Goal: Check status: Check status

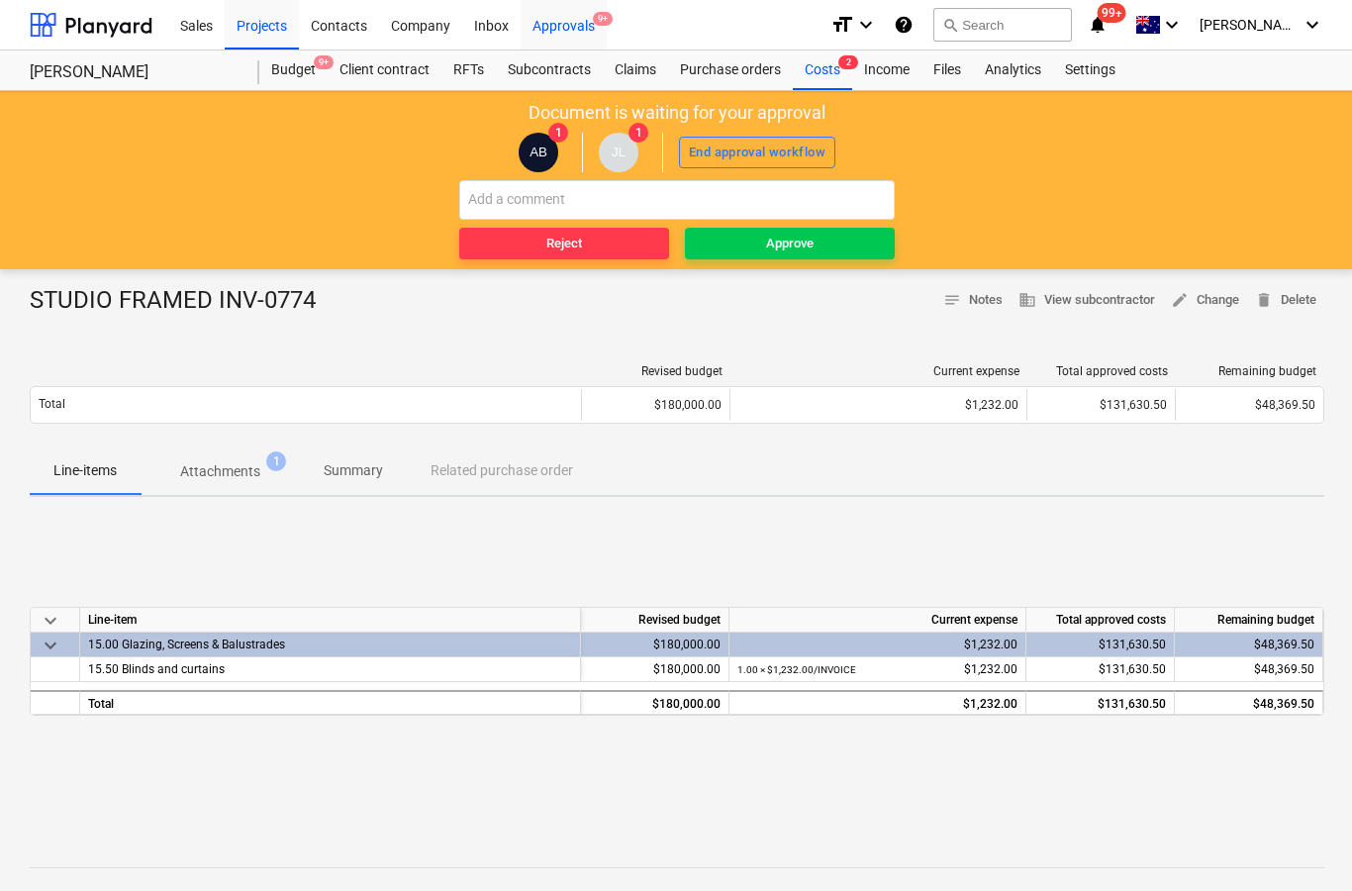
click at [593, 23] on span "9+" at bounding box center [603, 19] width 20 height 14
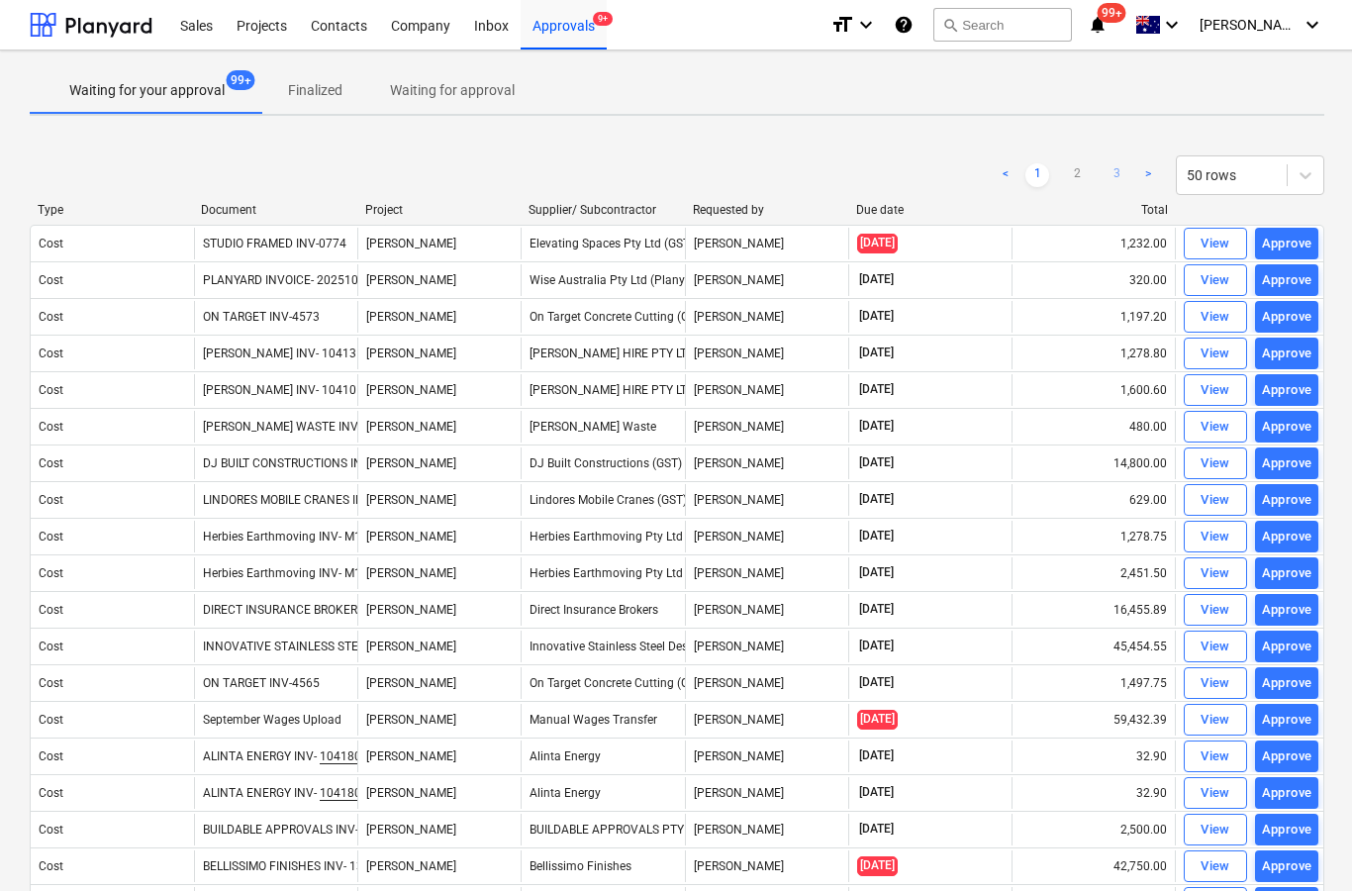
click at [1125, 167] on link "3" at bounding box center [1117, 175] width 24 height 24
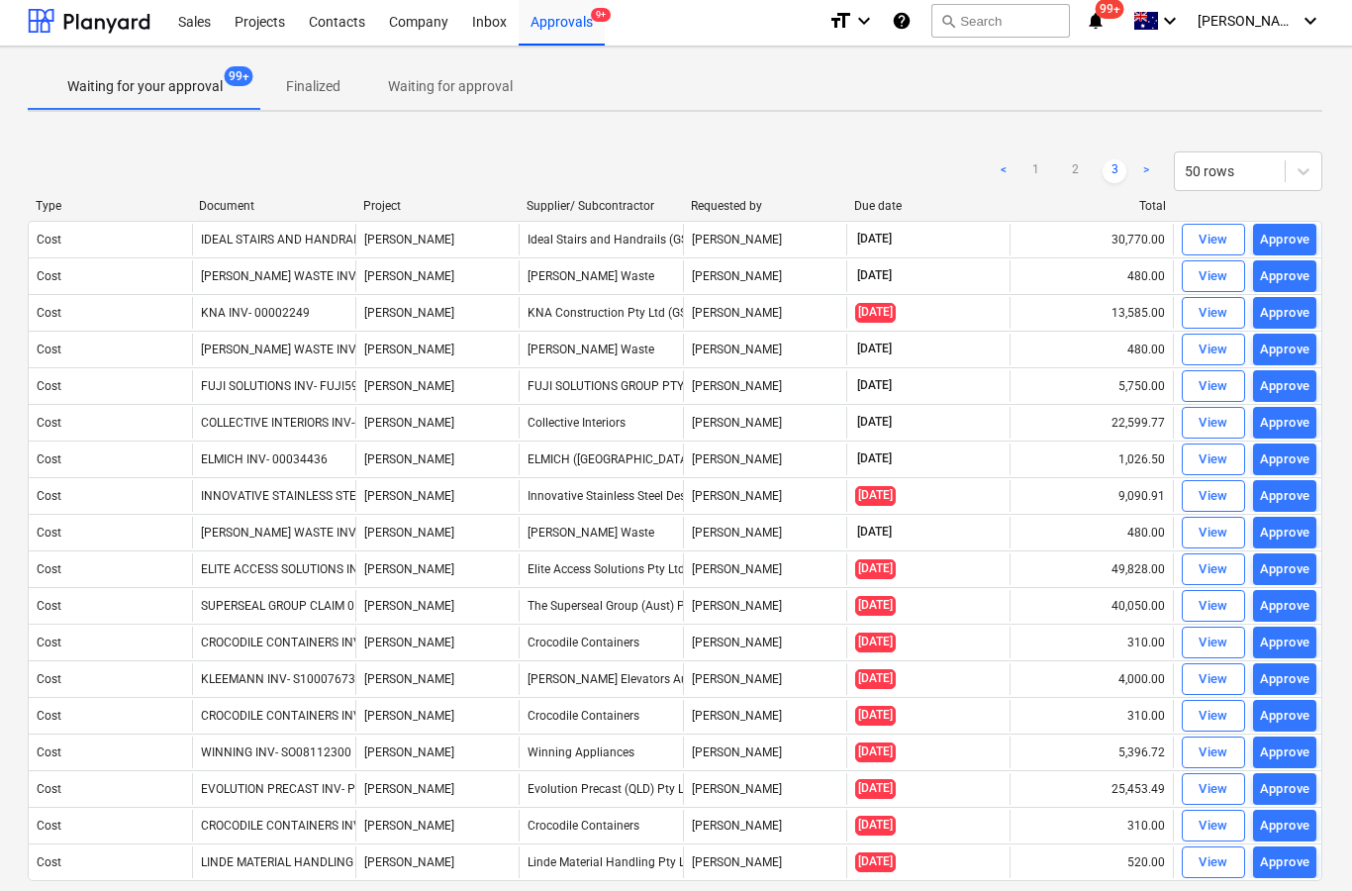
scroll to position [0, 2]
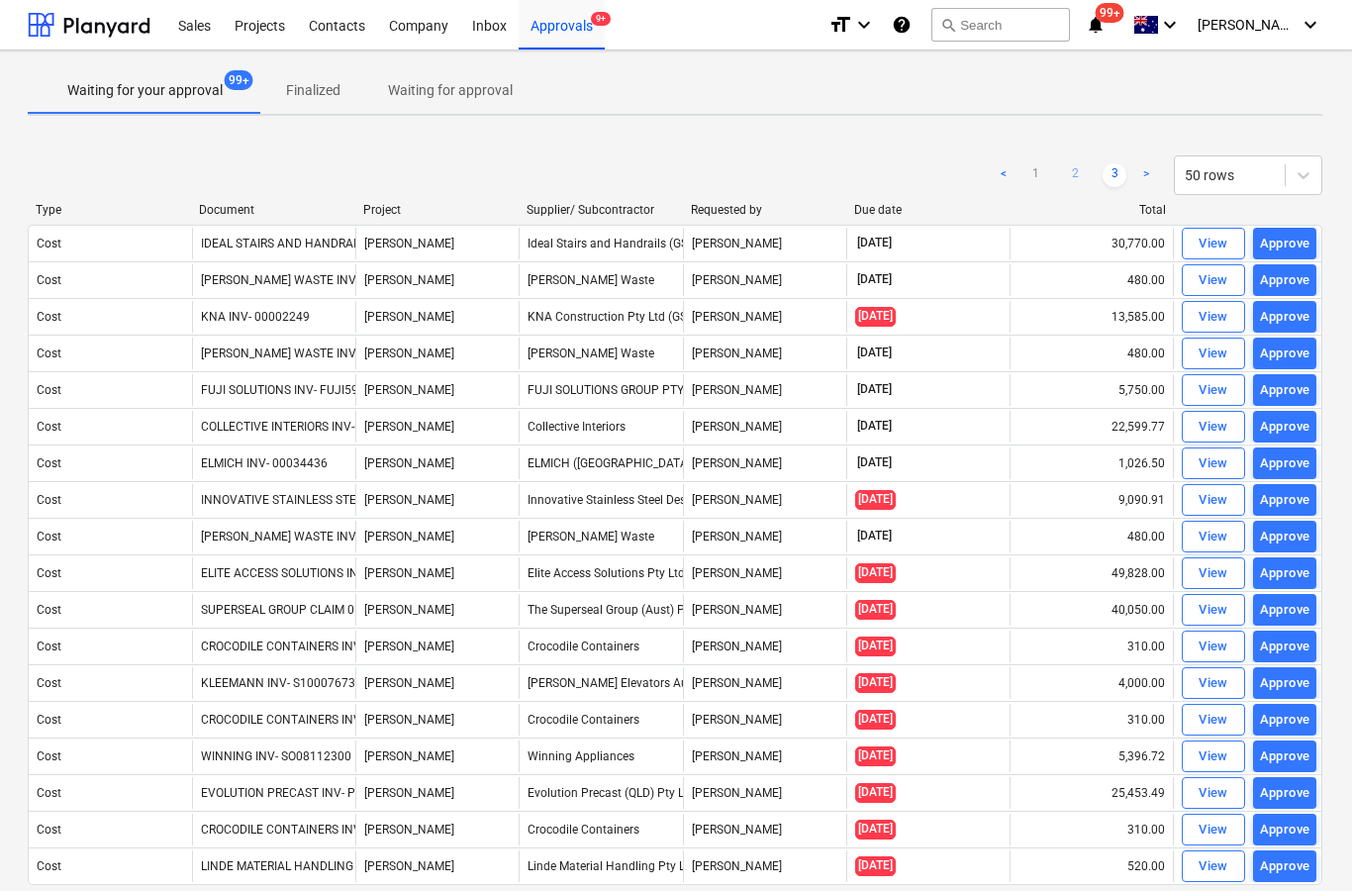
click at [1067, 163] on link "2" at bounding box center [1075, 175] width 24 height 24
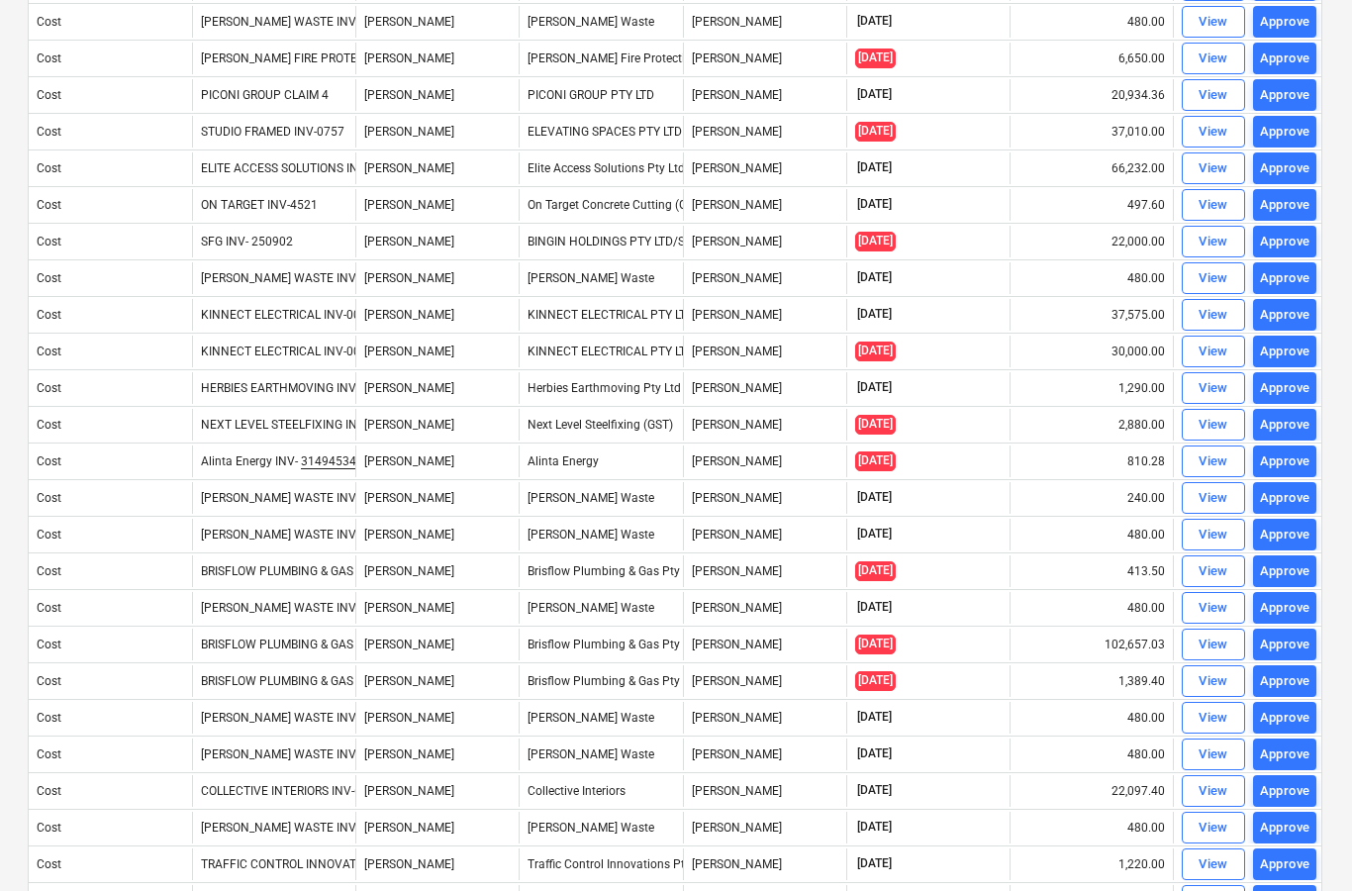
scroll to position [1057, 2]
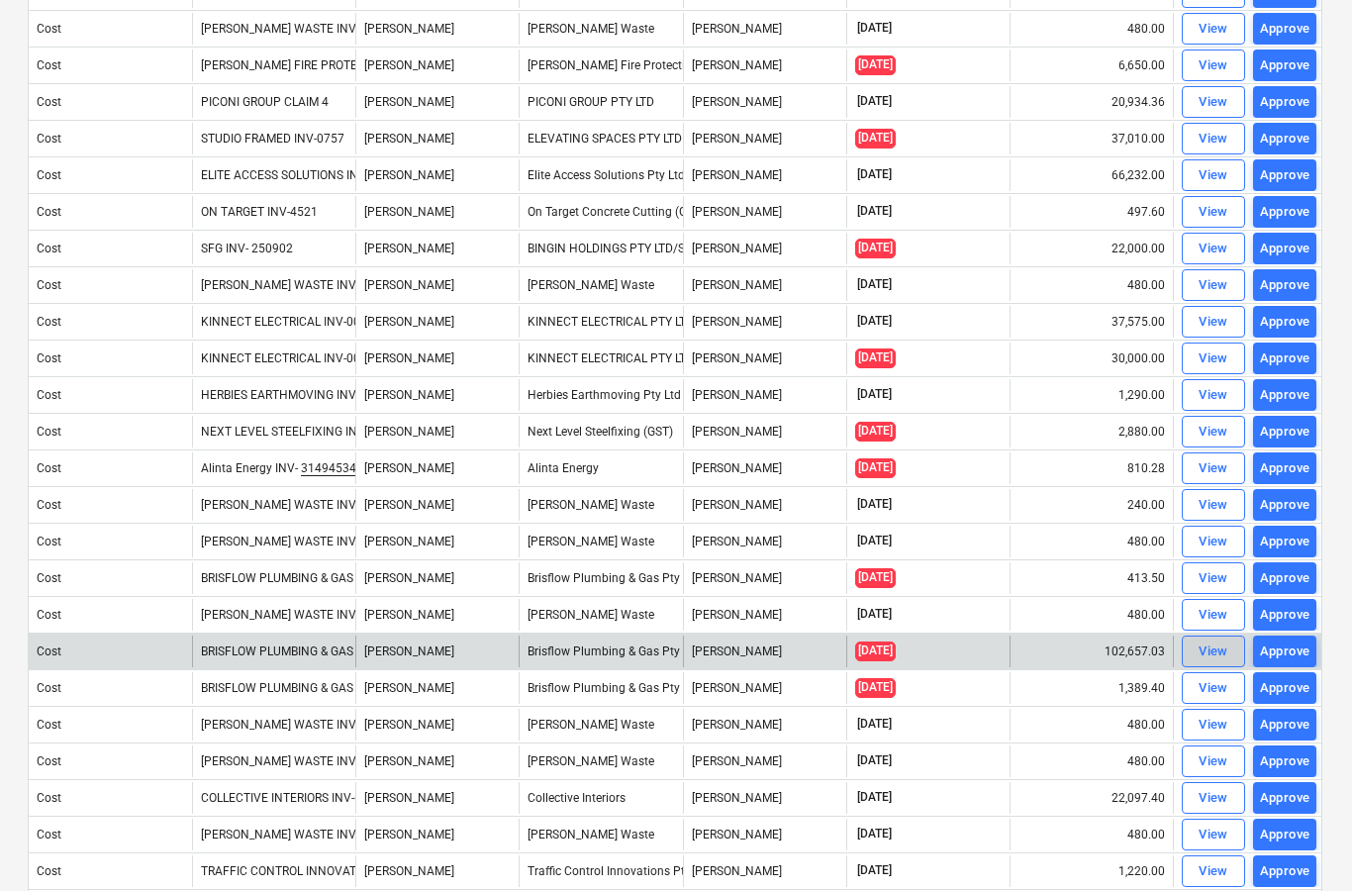
click at [1194, 661] on span "View" at bounding box center [1214, 651] width 44 height 23
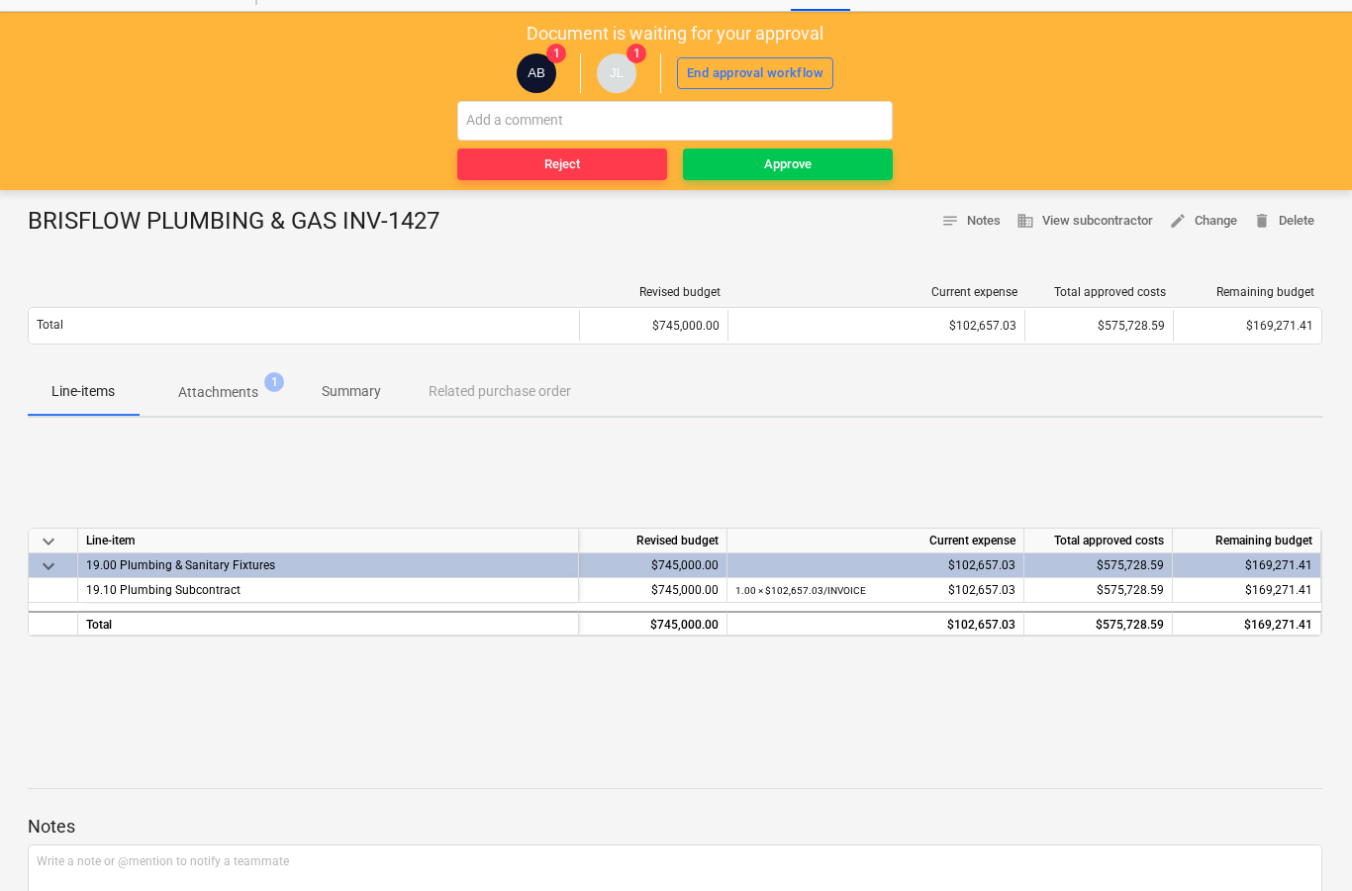
click at [248, 390] on p "Attachments" at bounding box center [218, 392] width 80 height 21
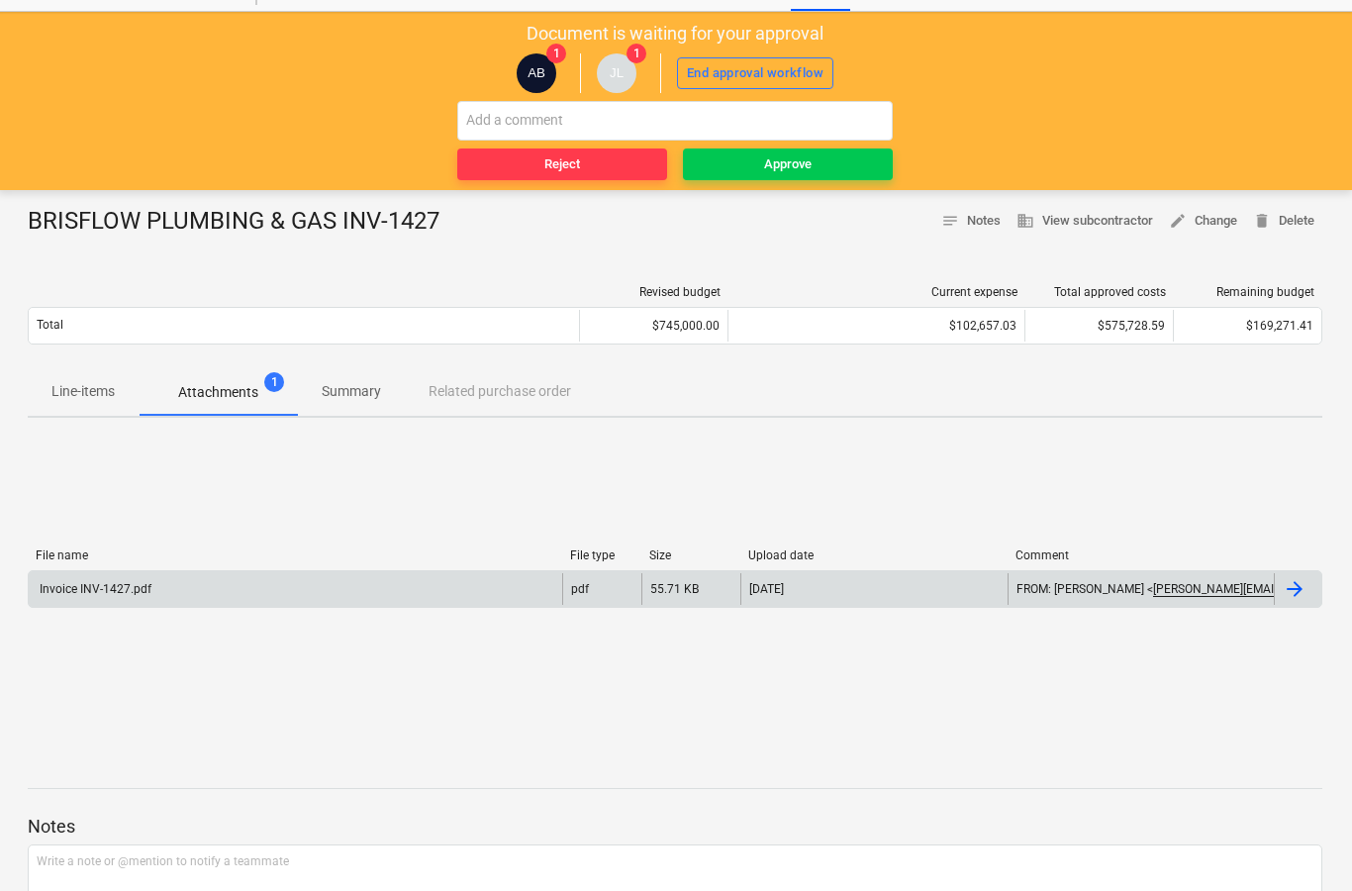
click at [1309, 590] on div at bounding box center [1298, 589] width 48 height 32
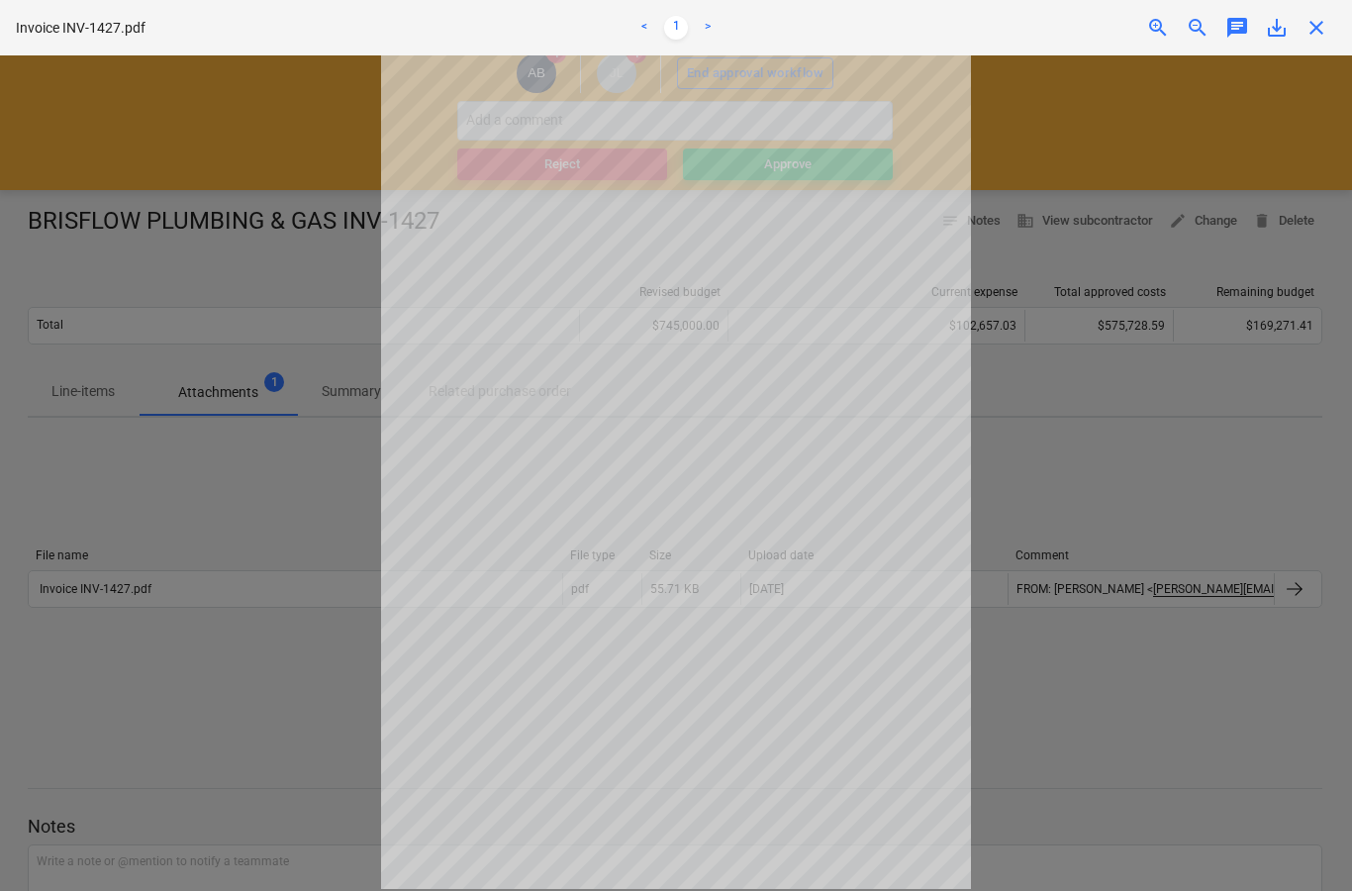
click at [1328, 17] on span "close" at bounding box center [1317, 28] width 24 height 24
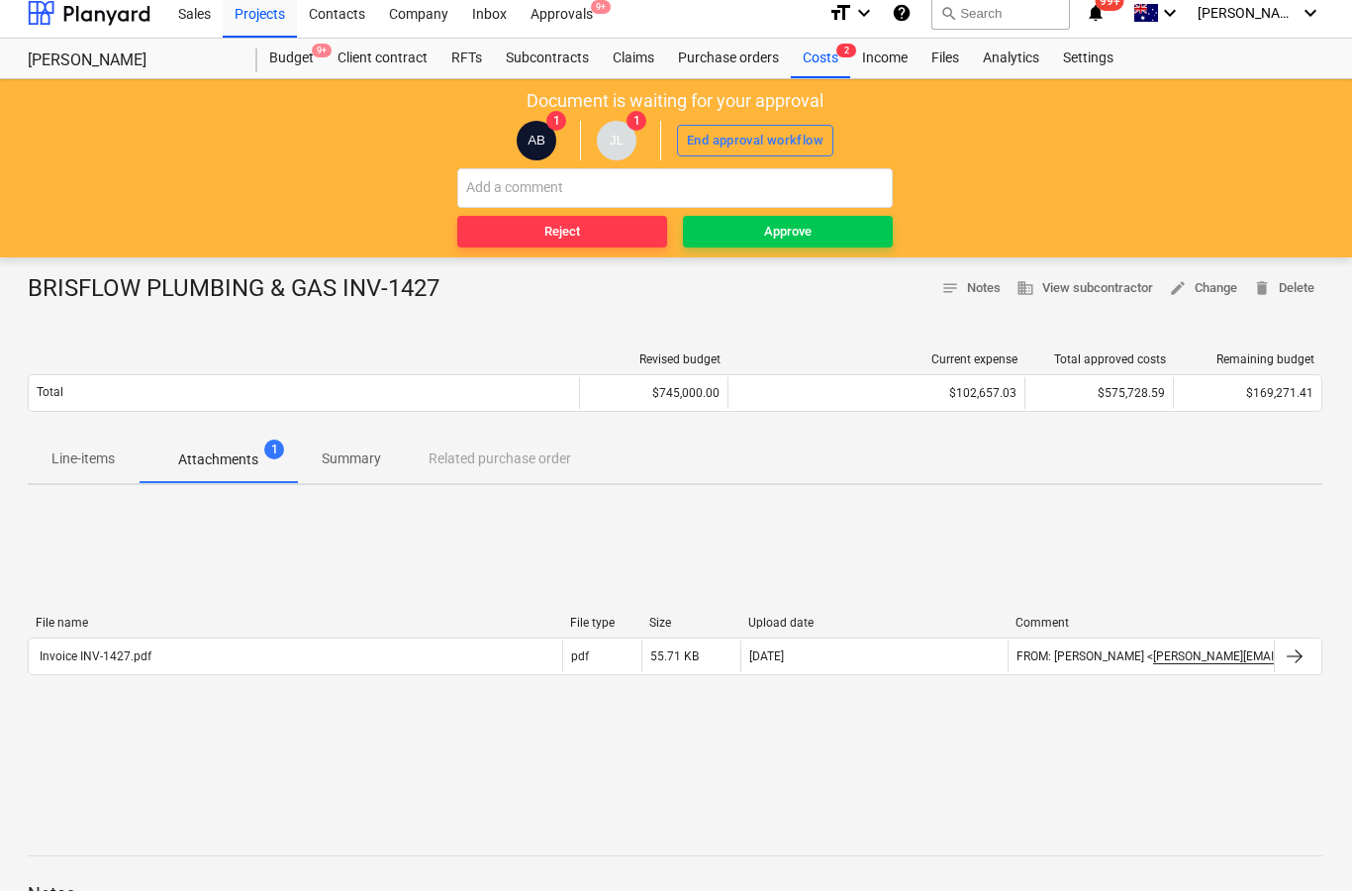
scroll to position [0, 2]
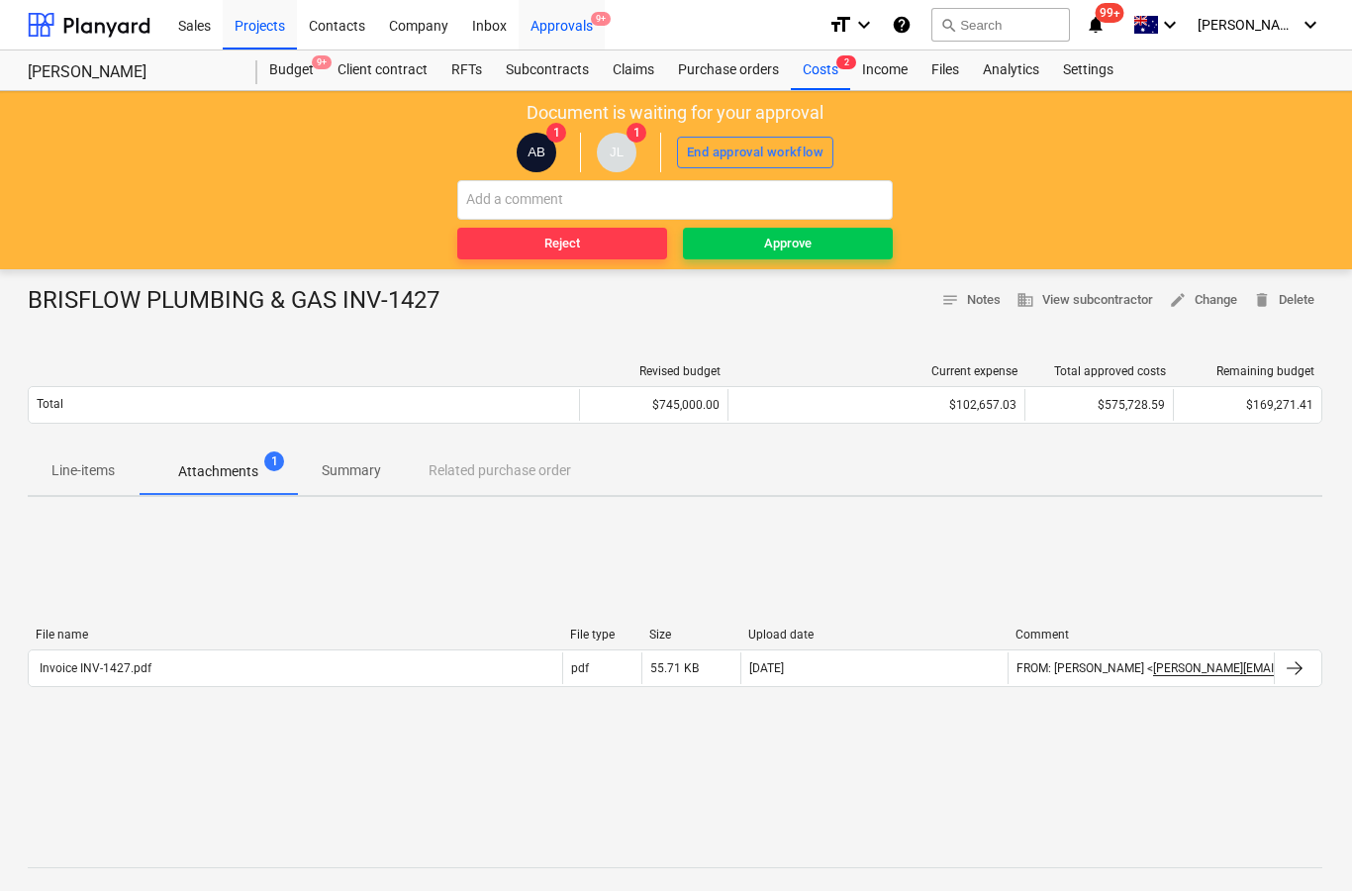
click at [563, 26] on div "Approvals 9+" at bounding box center [562, 24] width 86 height 50
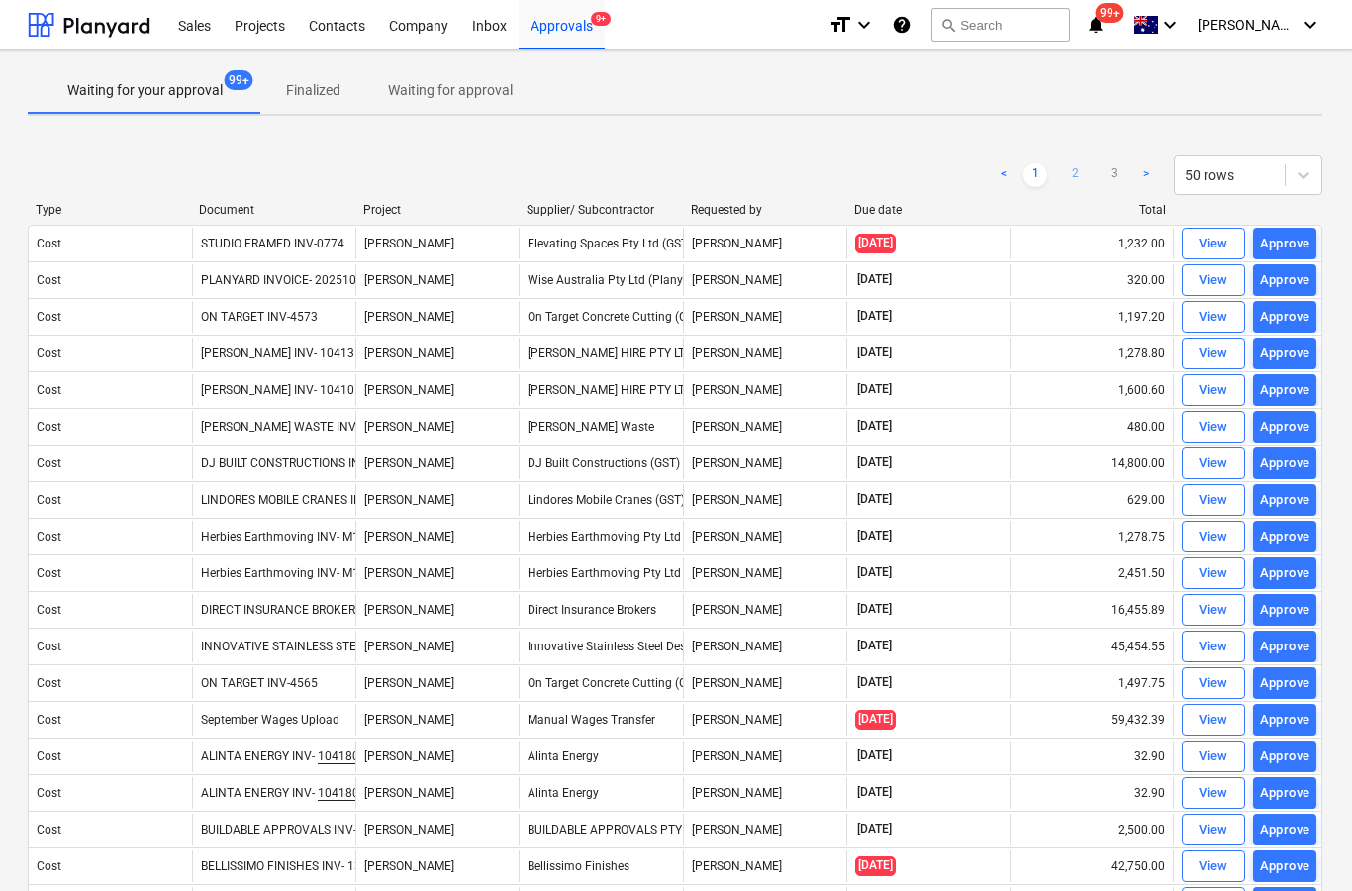
click at [1075, 173] on link "2" at bounding box center [1075, 175] width 24 height 24
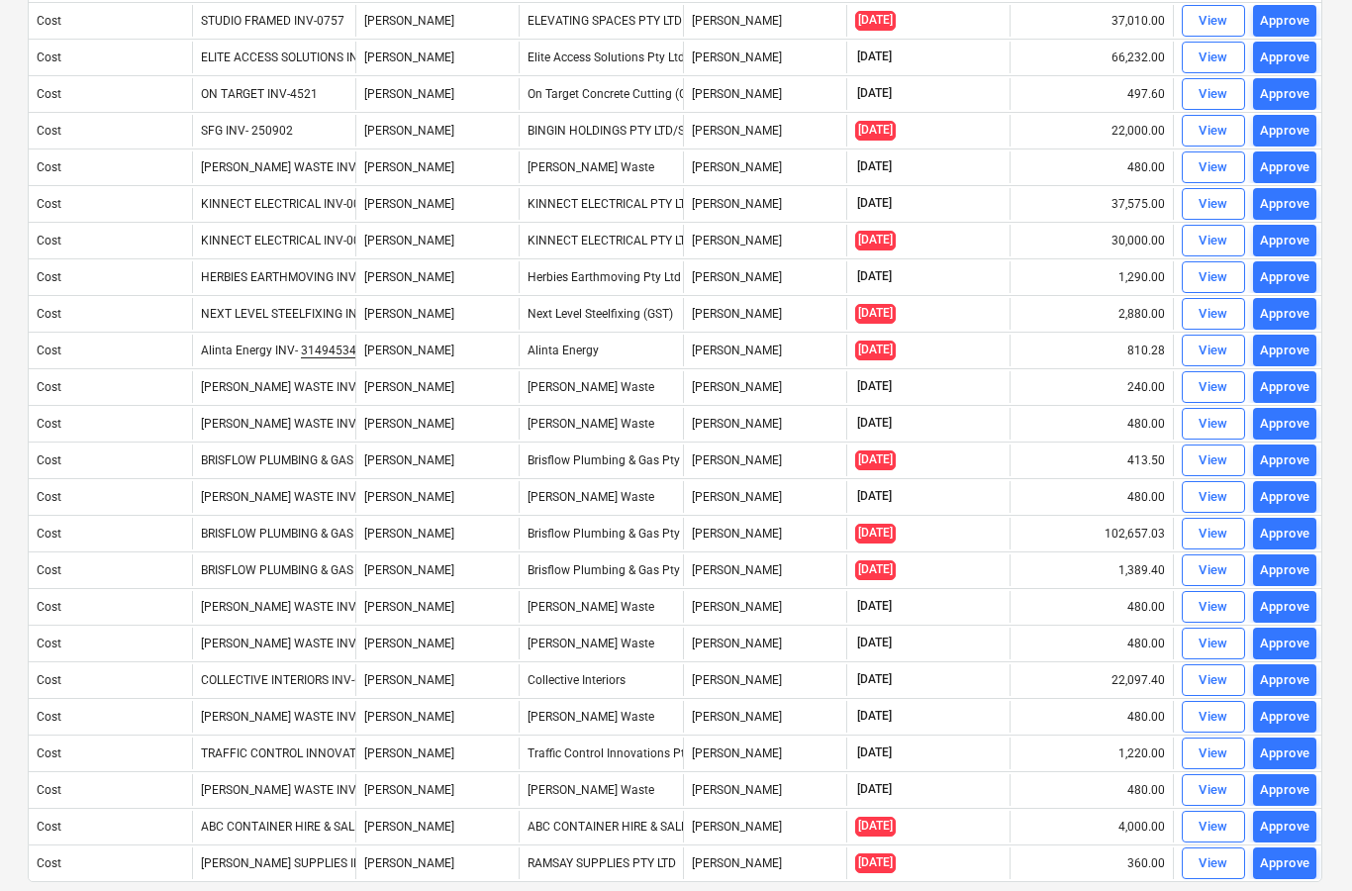
scroll to position [1174, 2]
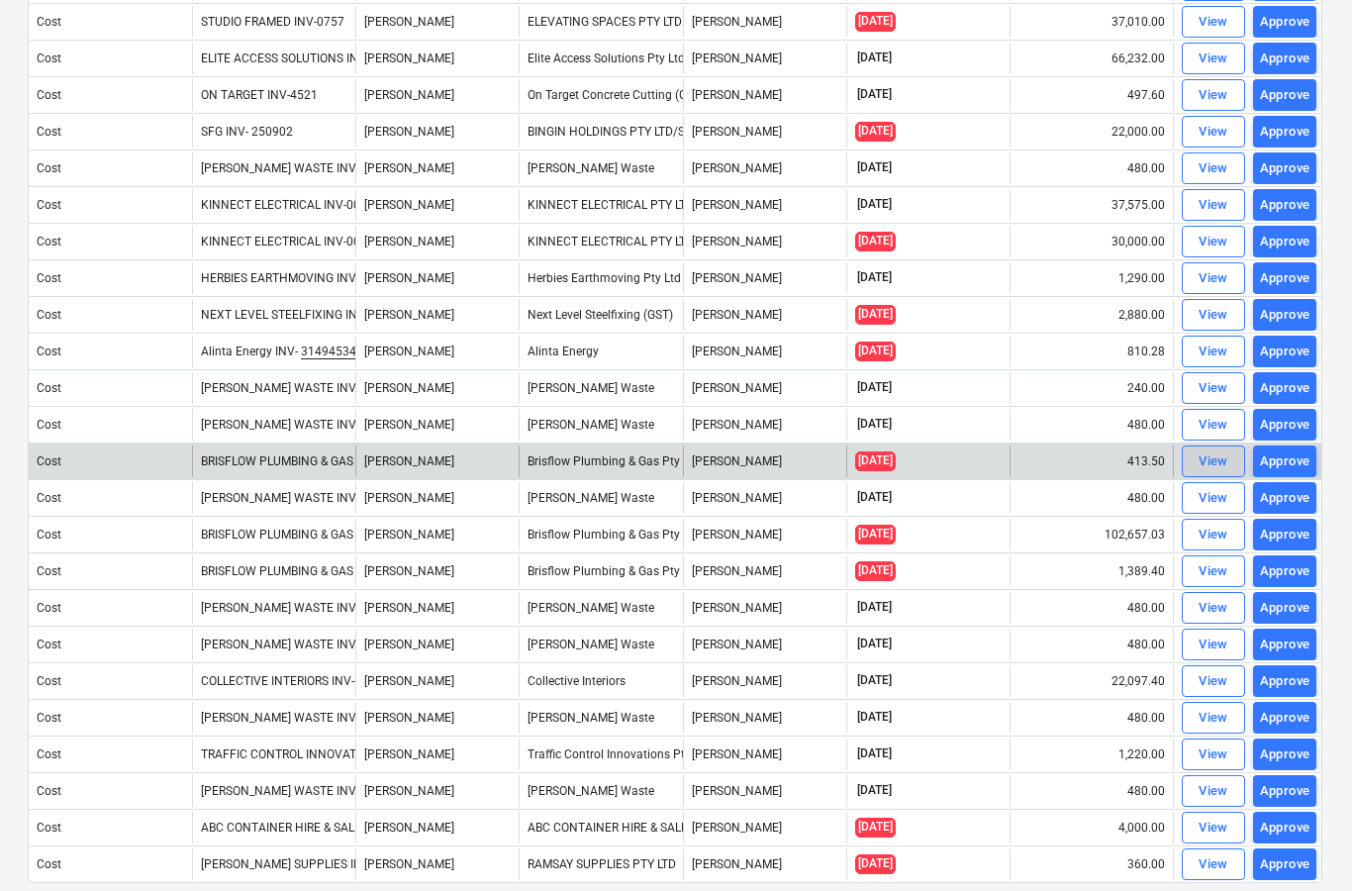
click at [1196, 465] on span "View" at bounding box center [1214, 461] width 44 height 23
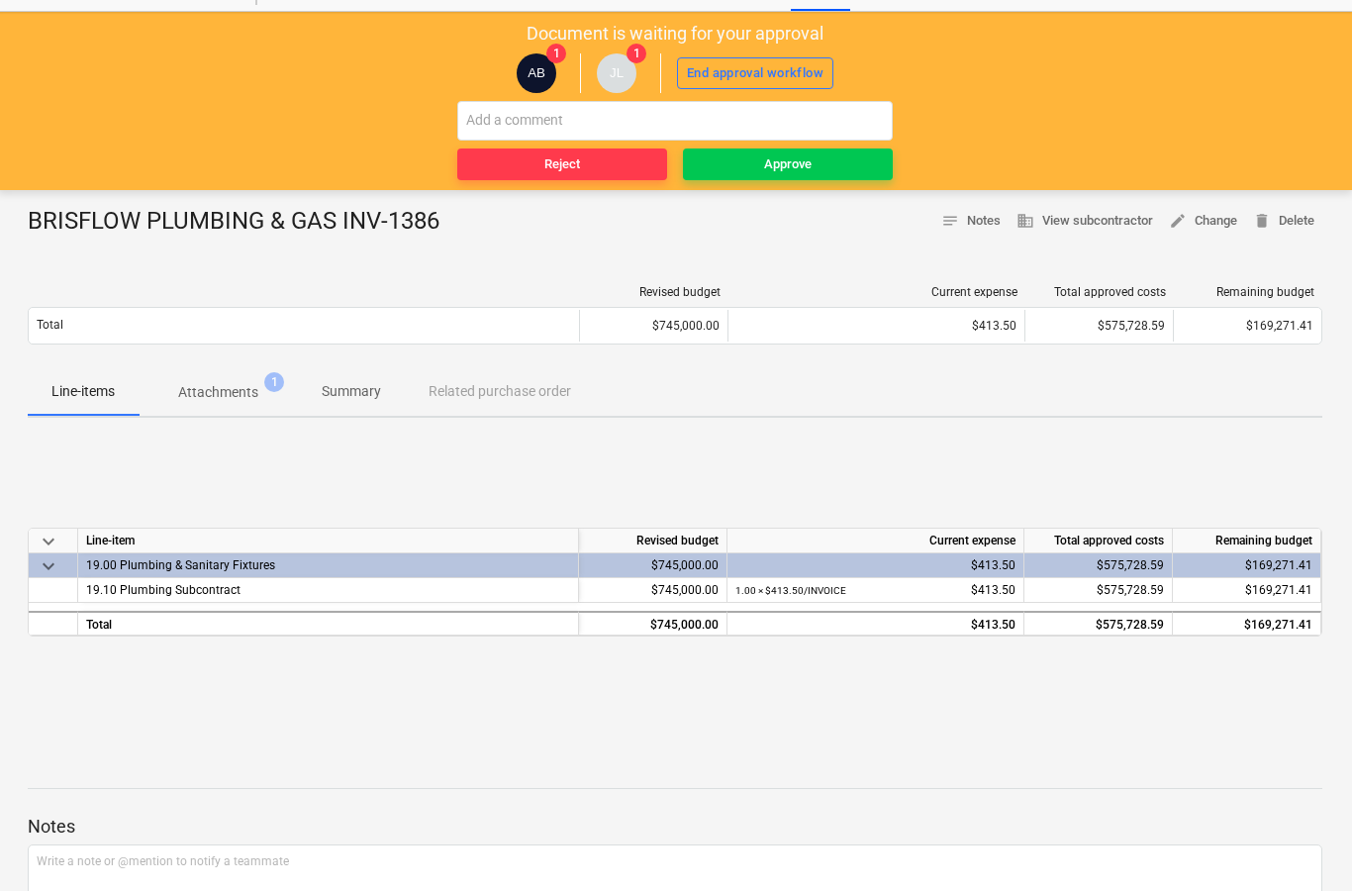
click at [219, 221] on div "BRISFLOW PLUMBING & GAS INV-1386" at bounding box center [242, 222] width 428 height 32
click at [232, 390] on p "Attachments" at bounding box center [218, 392] width 80 height 21
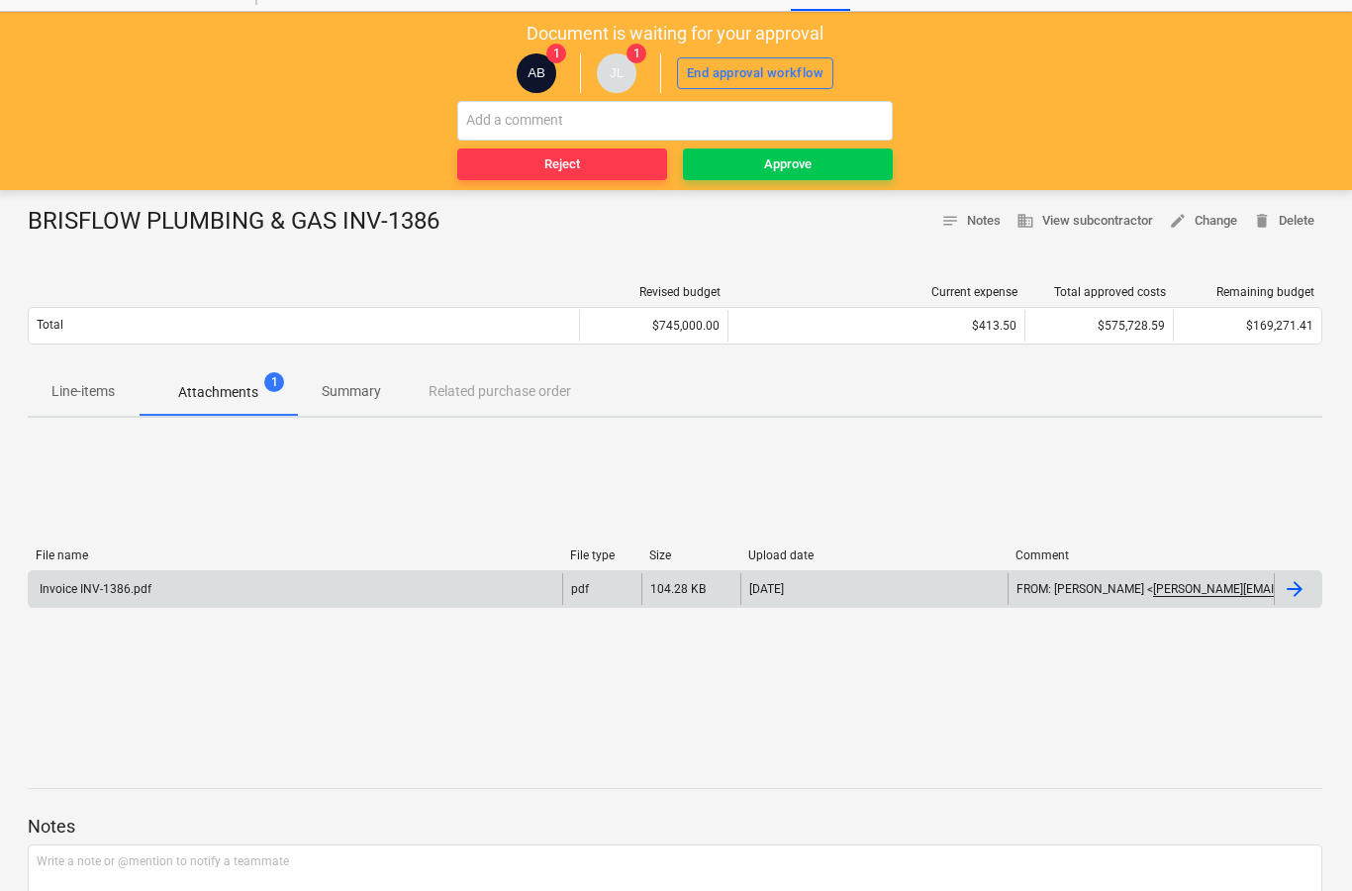
click at [1288, 593] on div at bounding box center [1295, 589] width 24 height 24
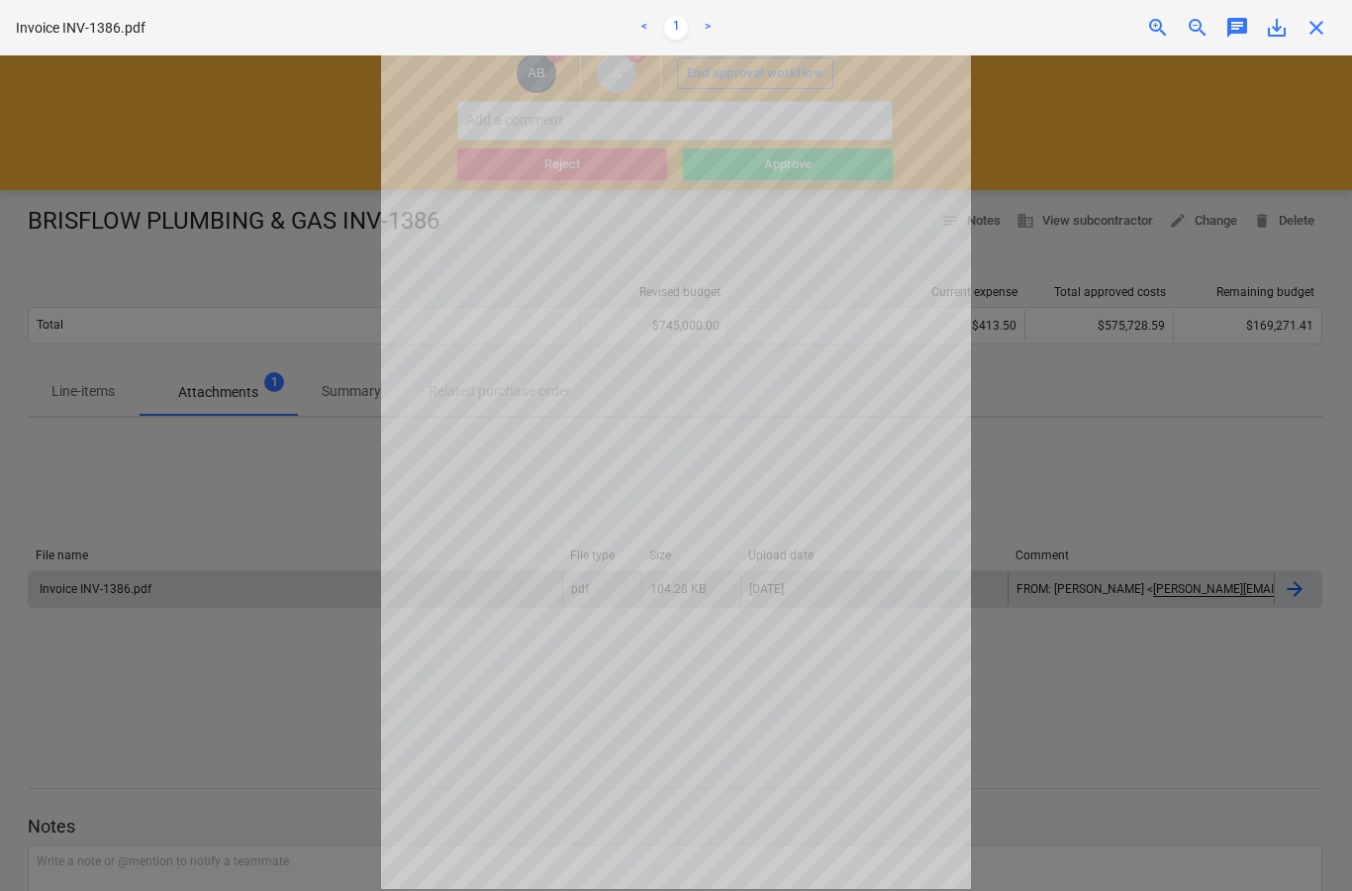
click at [1083, 494] on div at bounding box center [676, 472] width 1352 height 835
click at [1313, 39] on span "close" at bounding box center [1317, 28] width 24 height 24
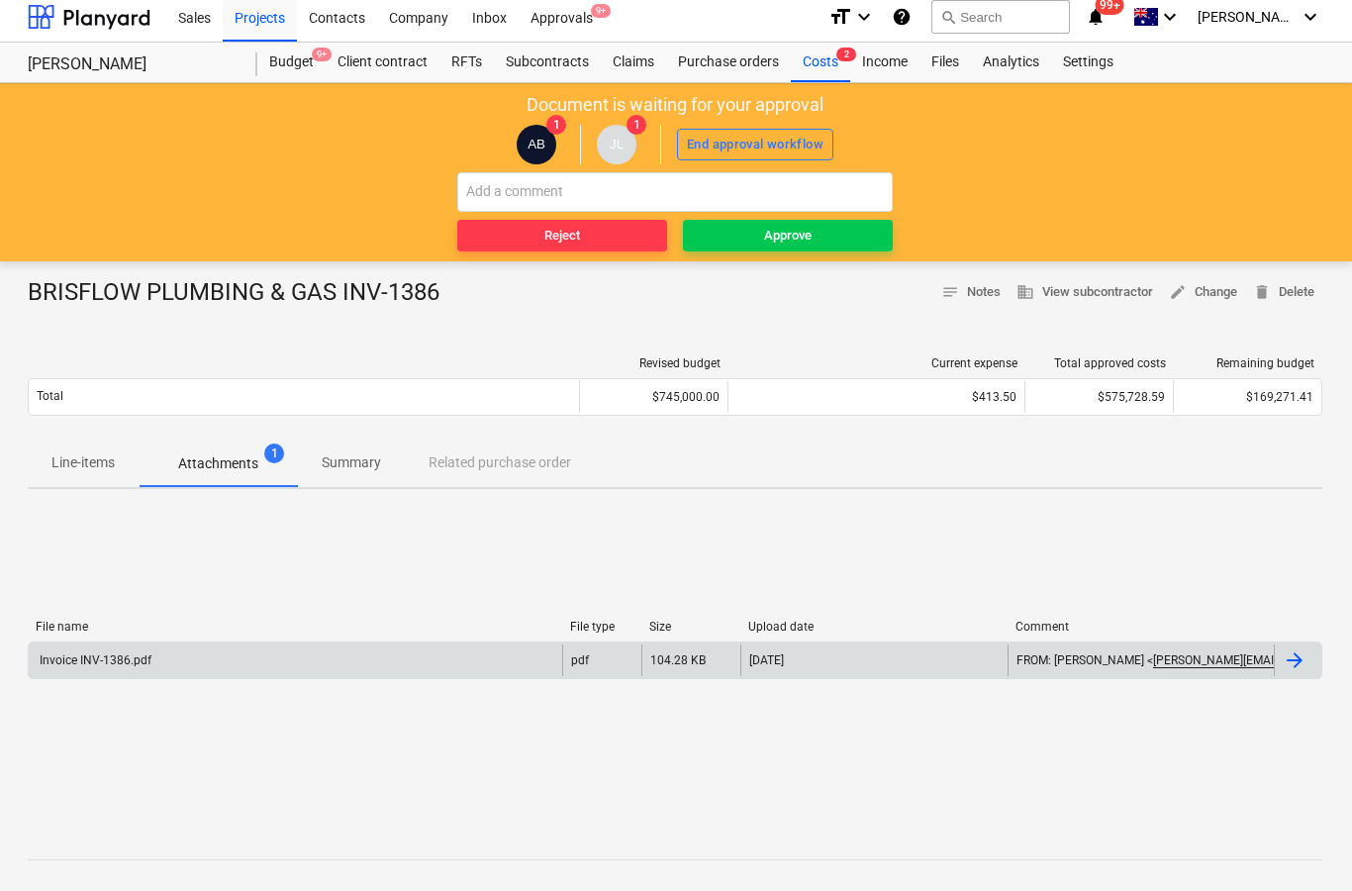
scroll to position [0, 2]
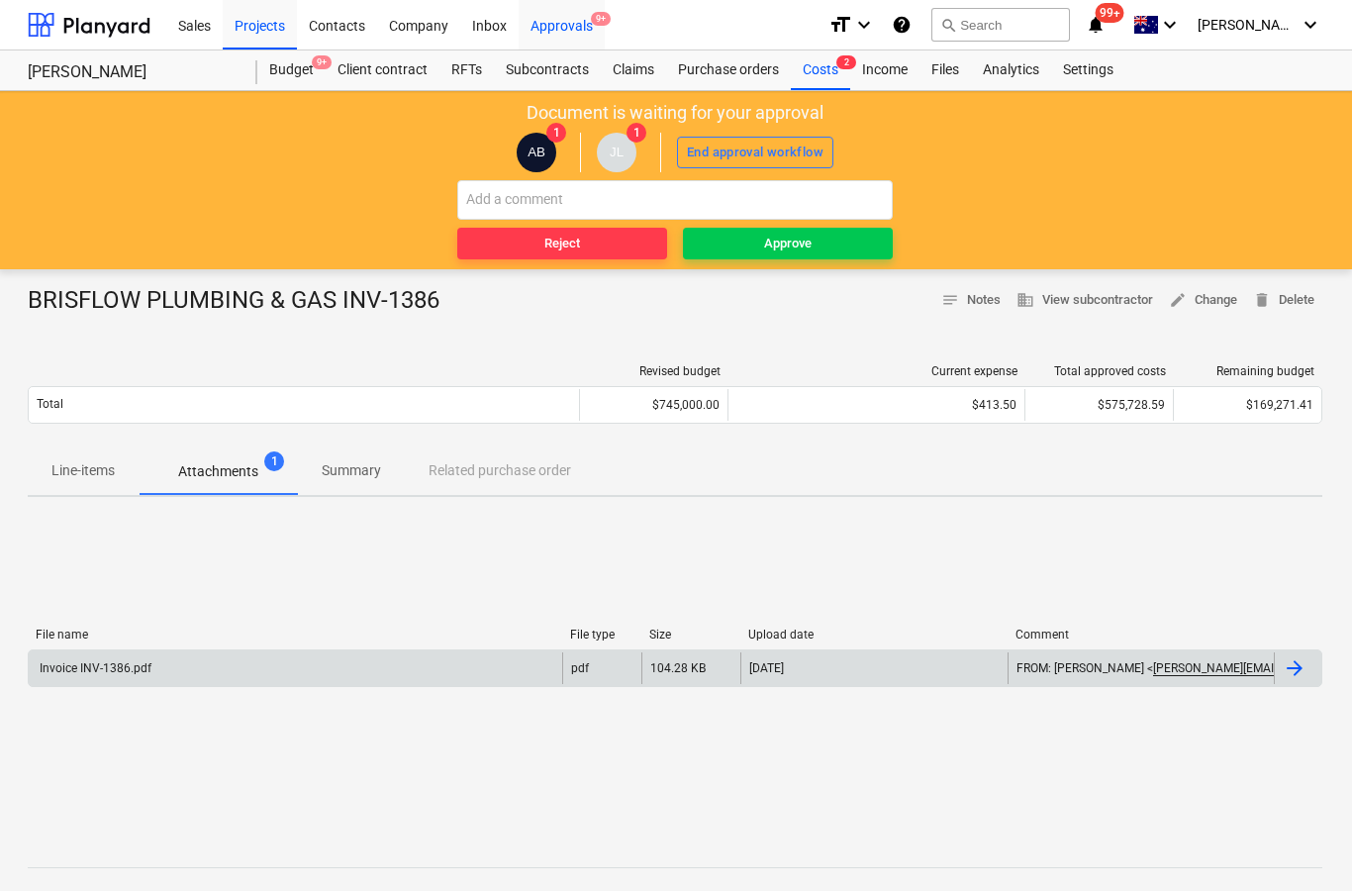
click at [561, 30] on div "Approvals 9+" at bounding box center [562, 24] width 86 height 50
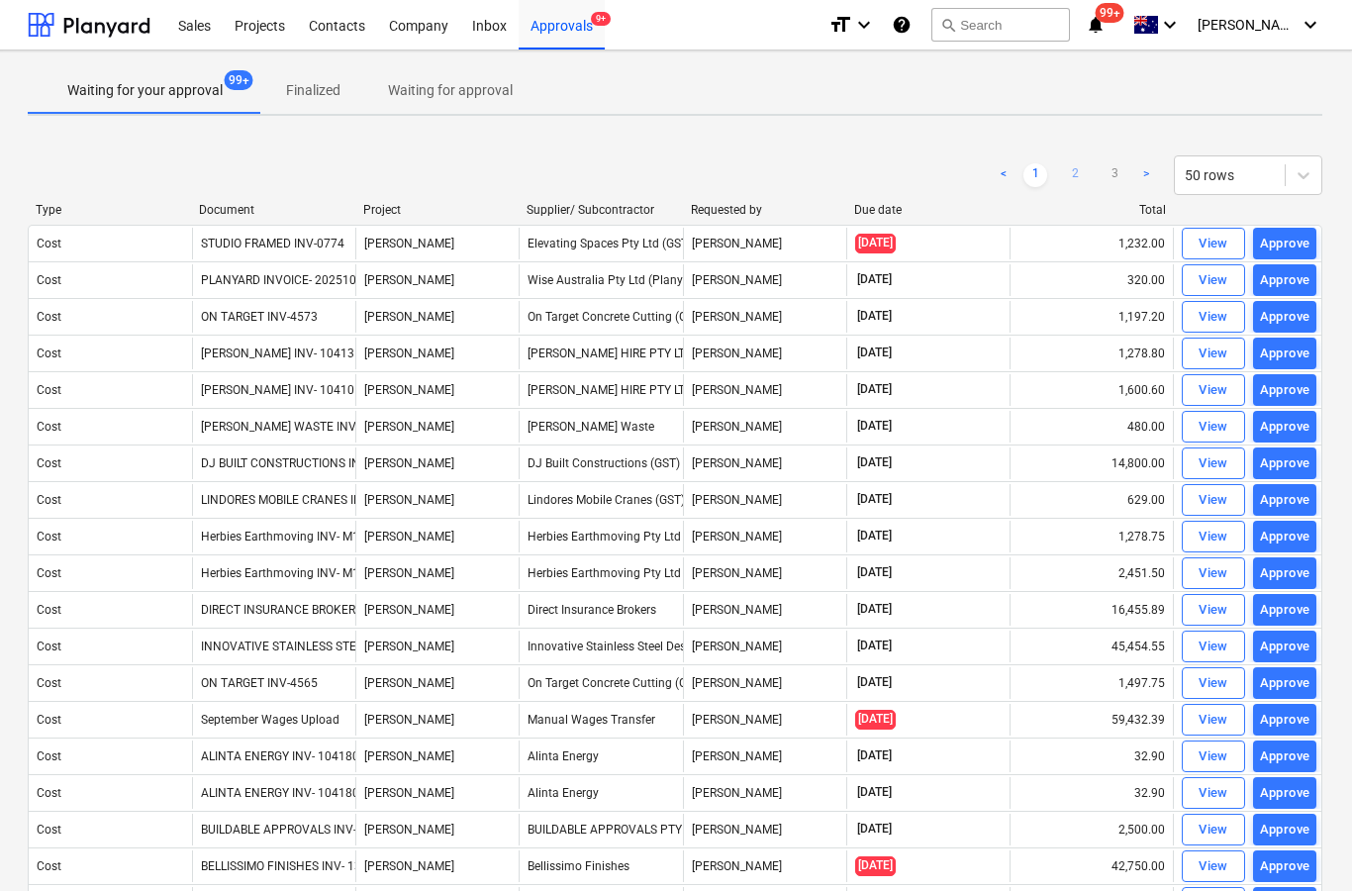
click at [1071, 179] on link "2" at bounding box center [1075, 175] width 24 height 24
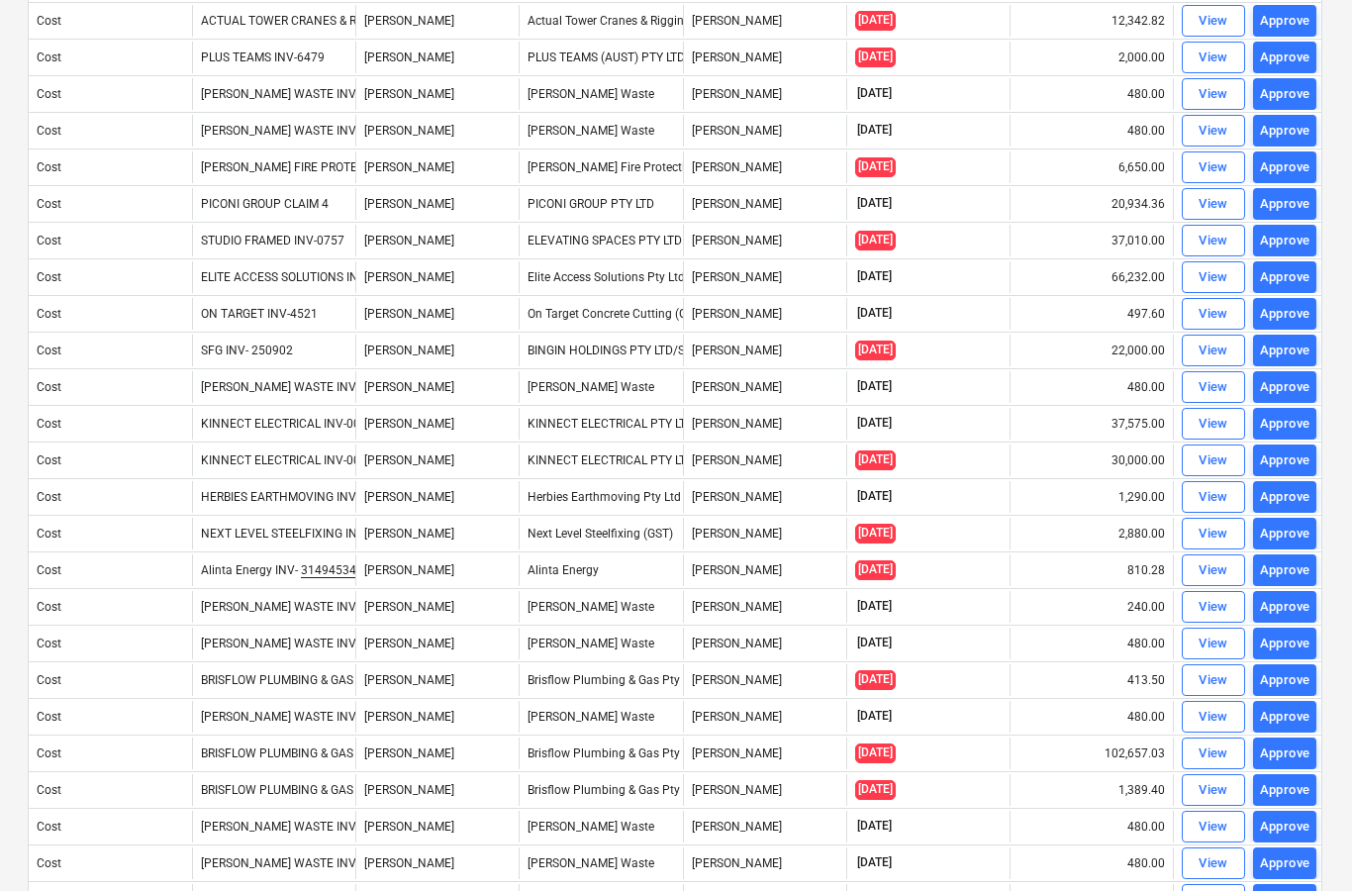
scroll to position [954, 2]
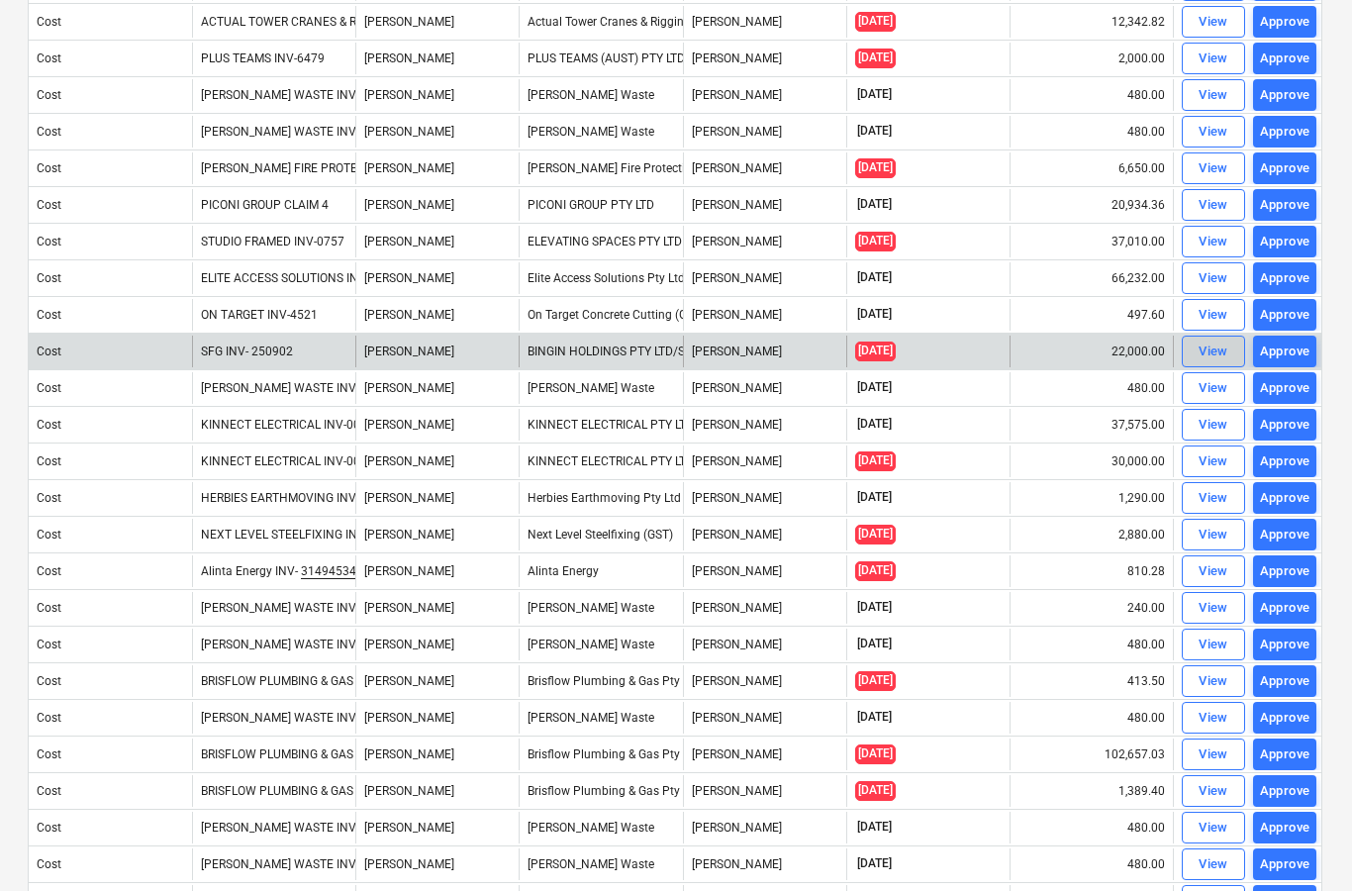
click at [1203, 353] on div "View" at bounding box center [1214, 351] width 30 height 23
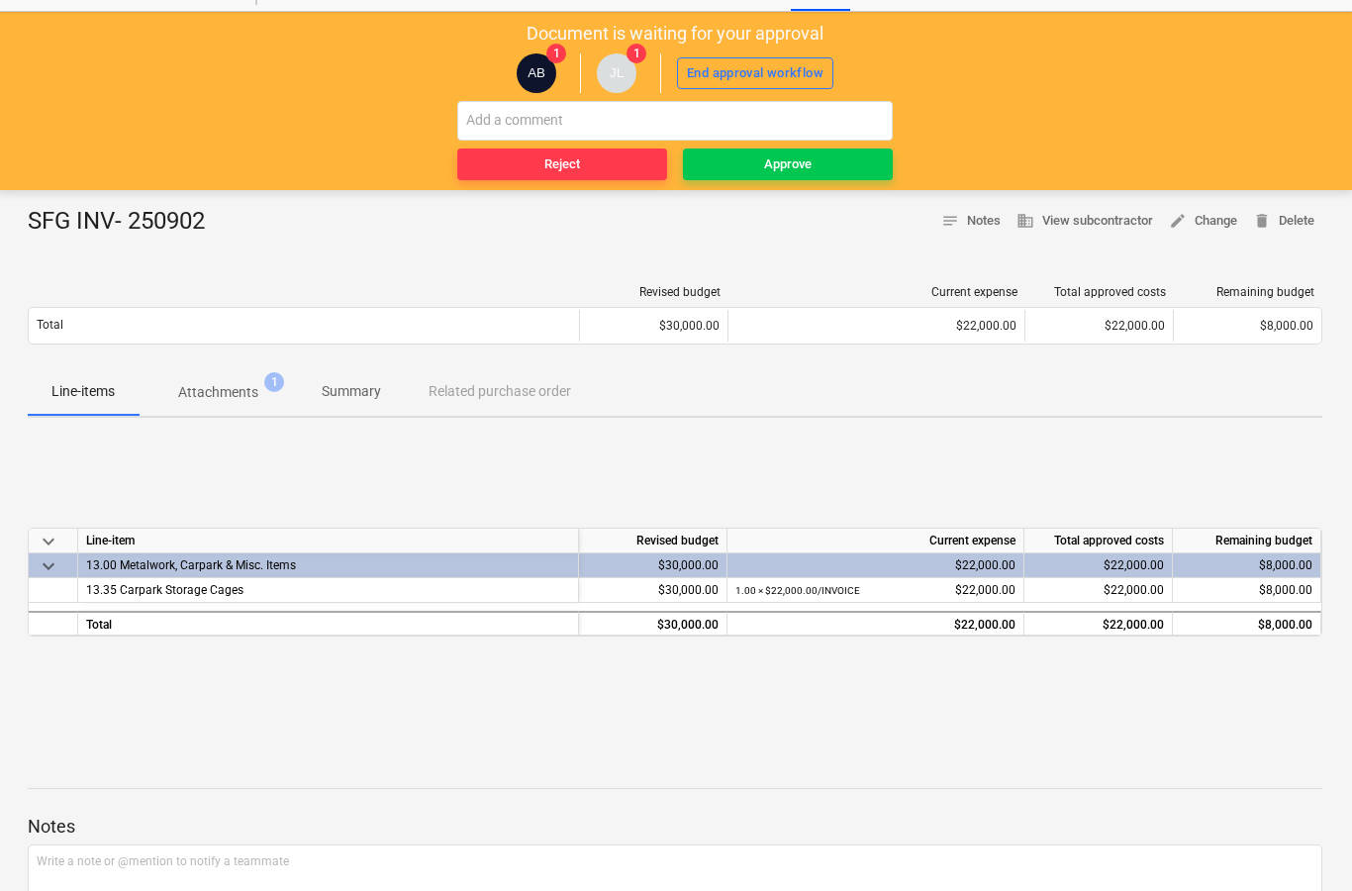
click at [231, 391] on p "Attachments" at bounding box center [218, 392] width 80 height 21
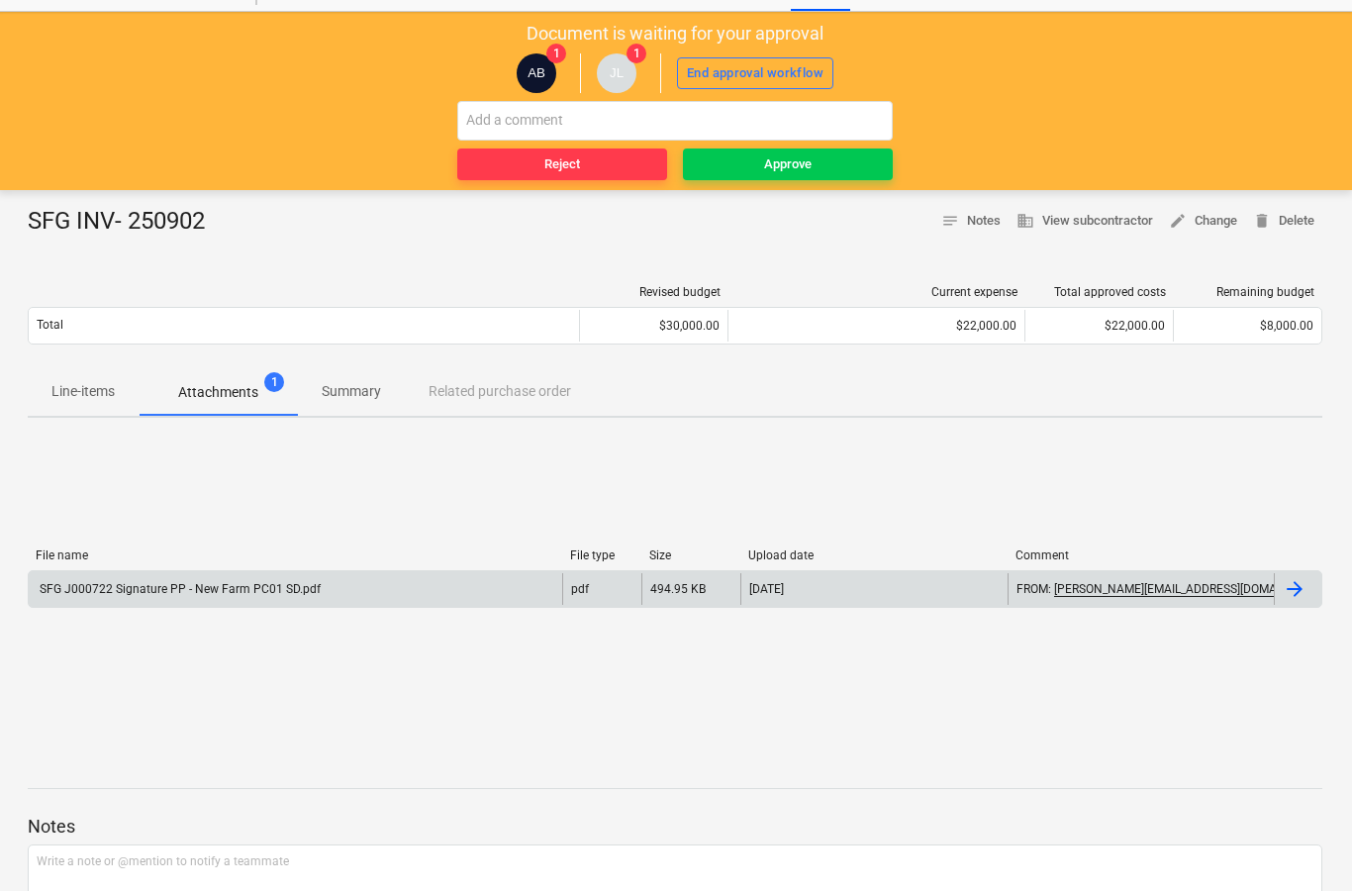
click at [1281, 597] on div at bounding box center [1298, 589] width 48 height 32
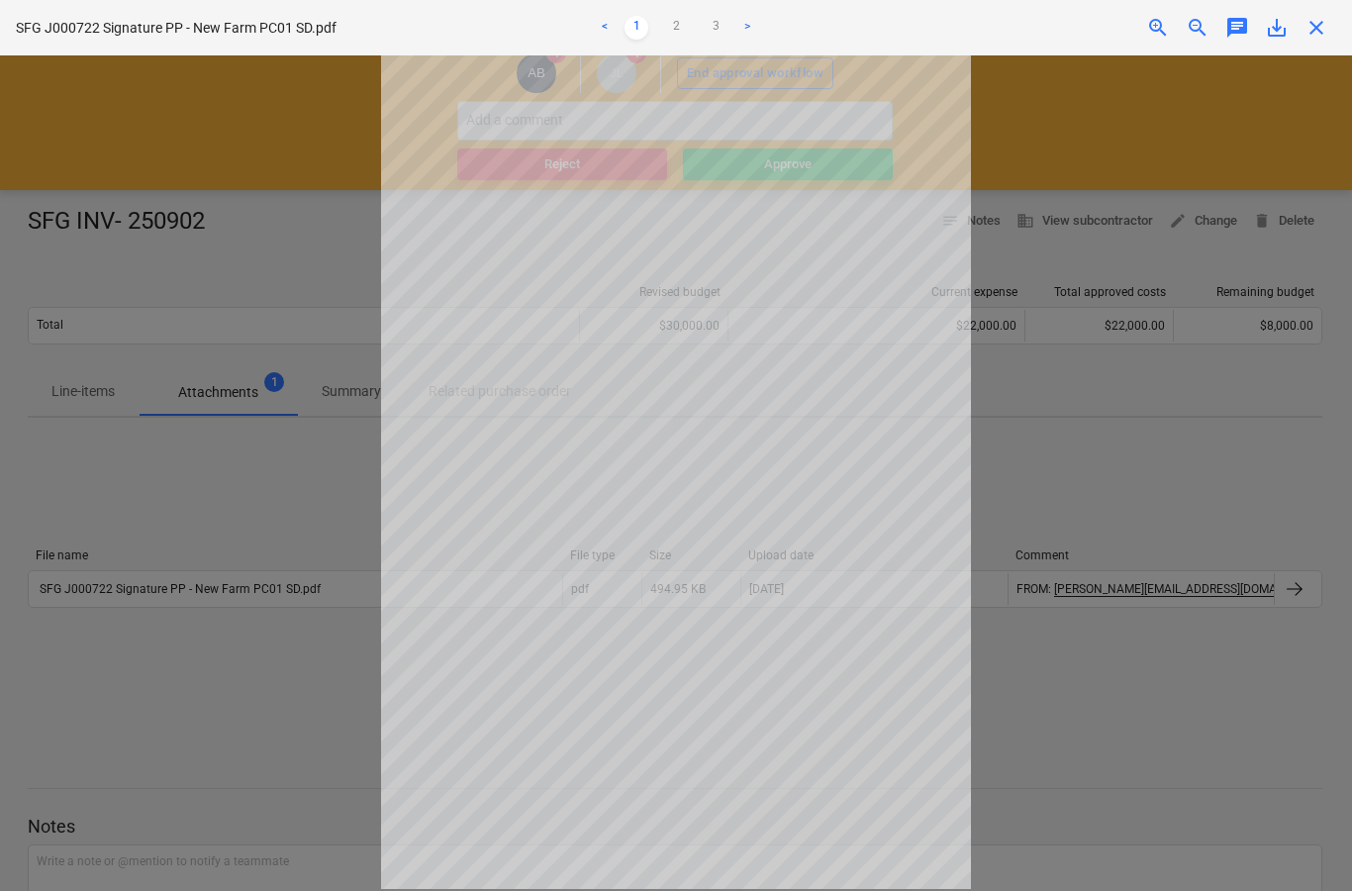
click at [1319, 27] on span "close" at bounding box center [1317, 28] width 24 height 24
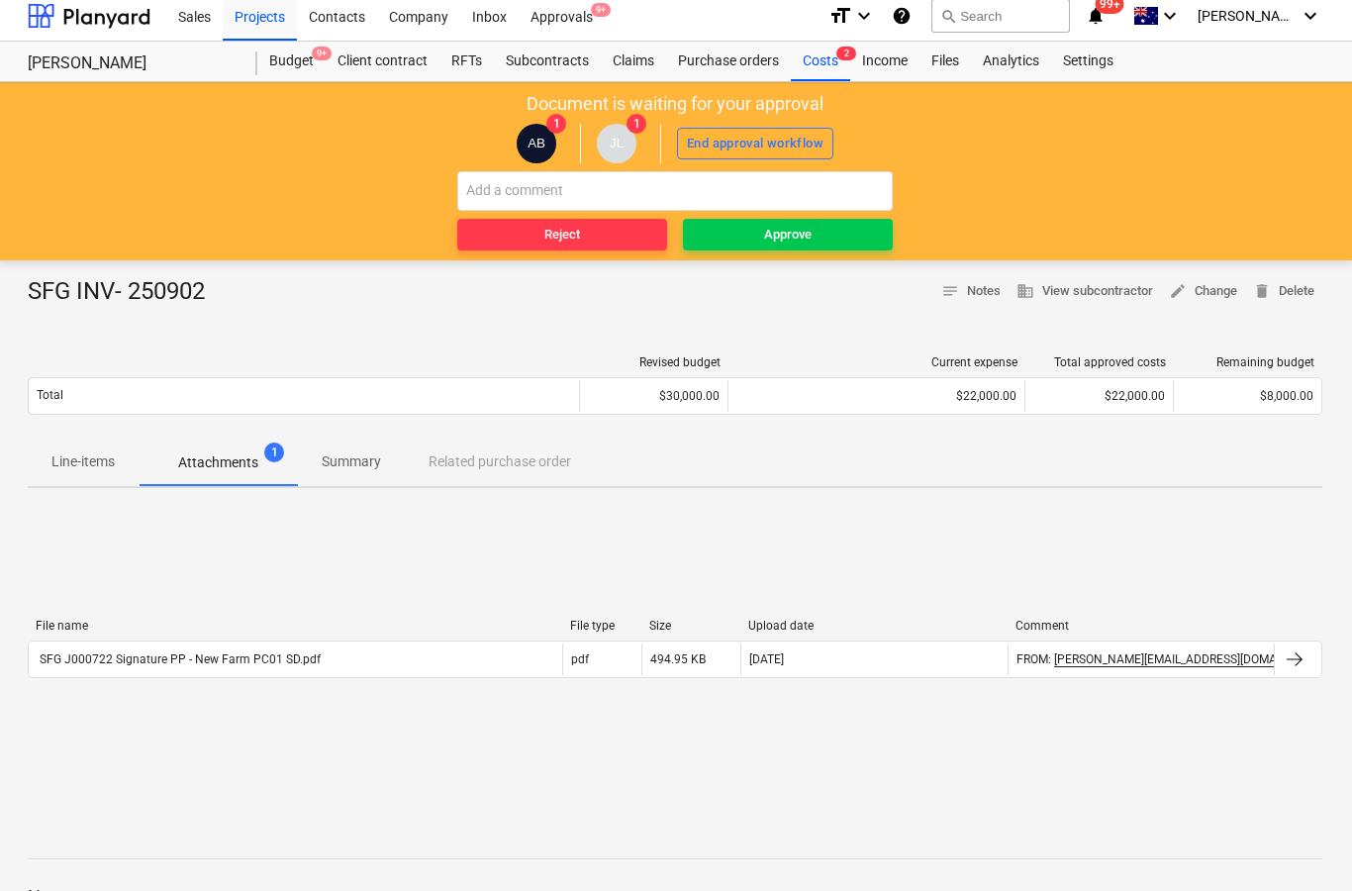
scroll to position [0, 2]
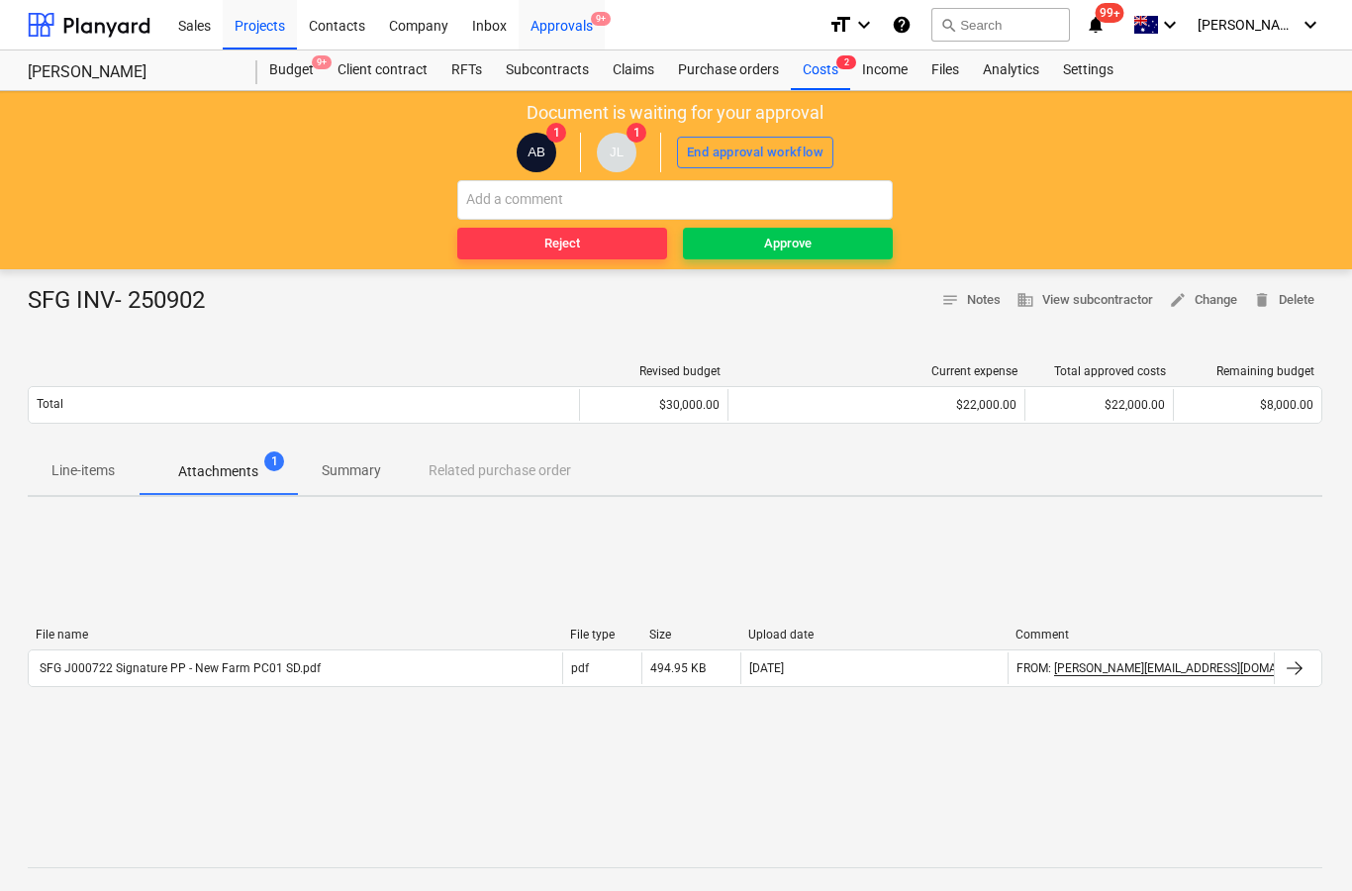
click at [567, 27] on div "Approvals 9+" at bounding box center [562, 24] width 86 height 50
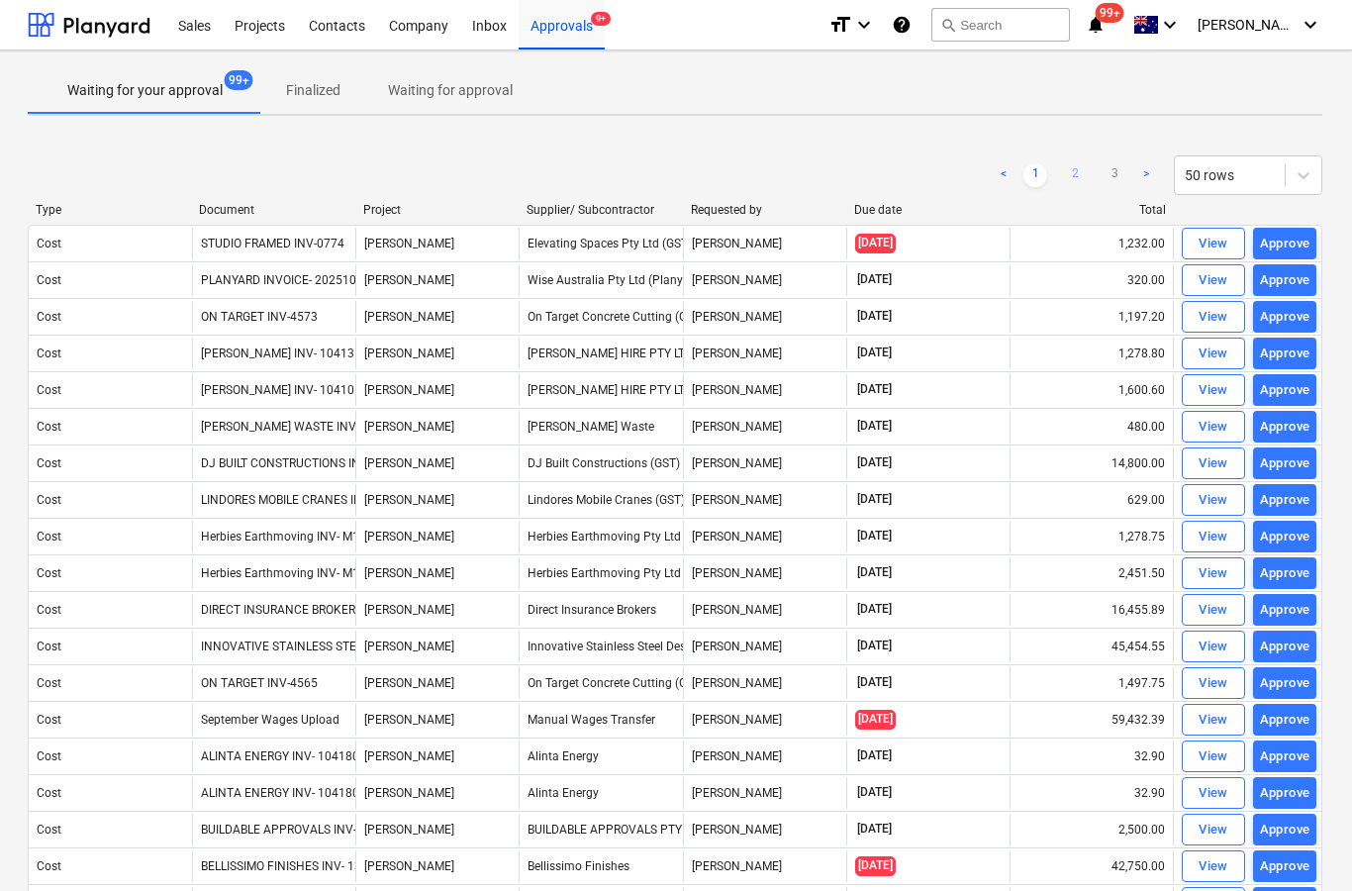
click at [1074, 168] on link "2" at bounding box center [1075, 175] width 24 height 24
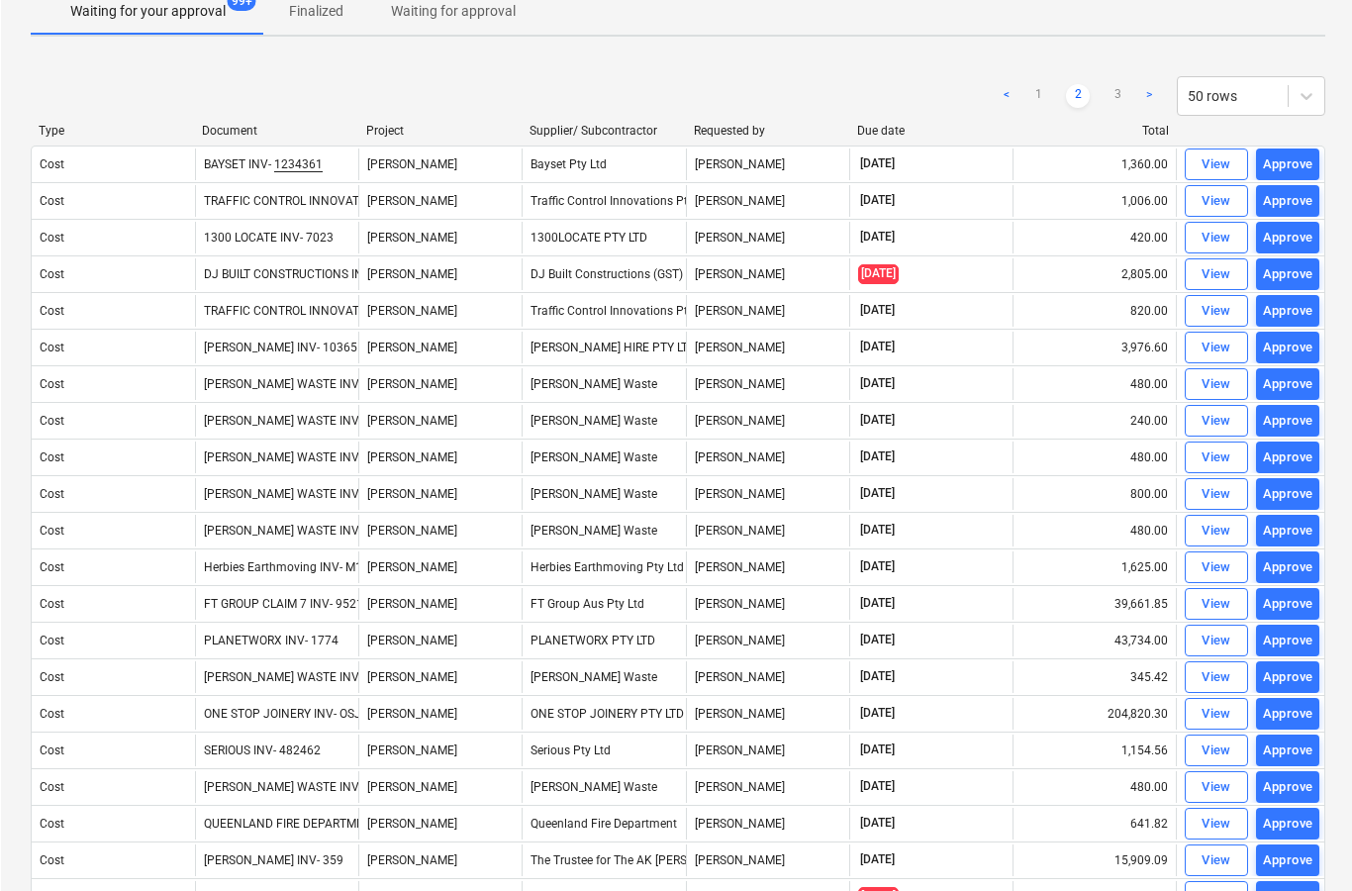
scroll to position [77, 0]
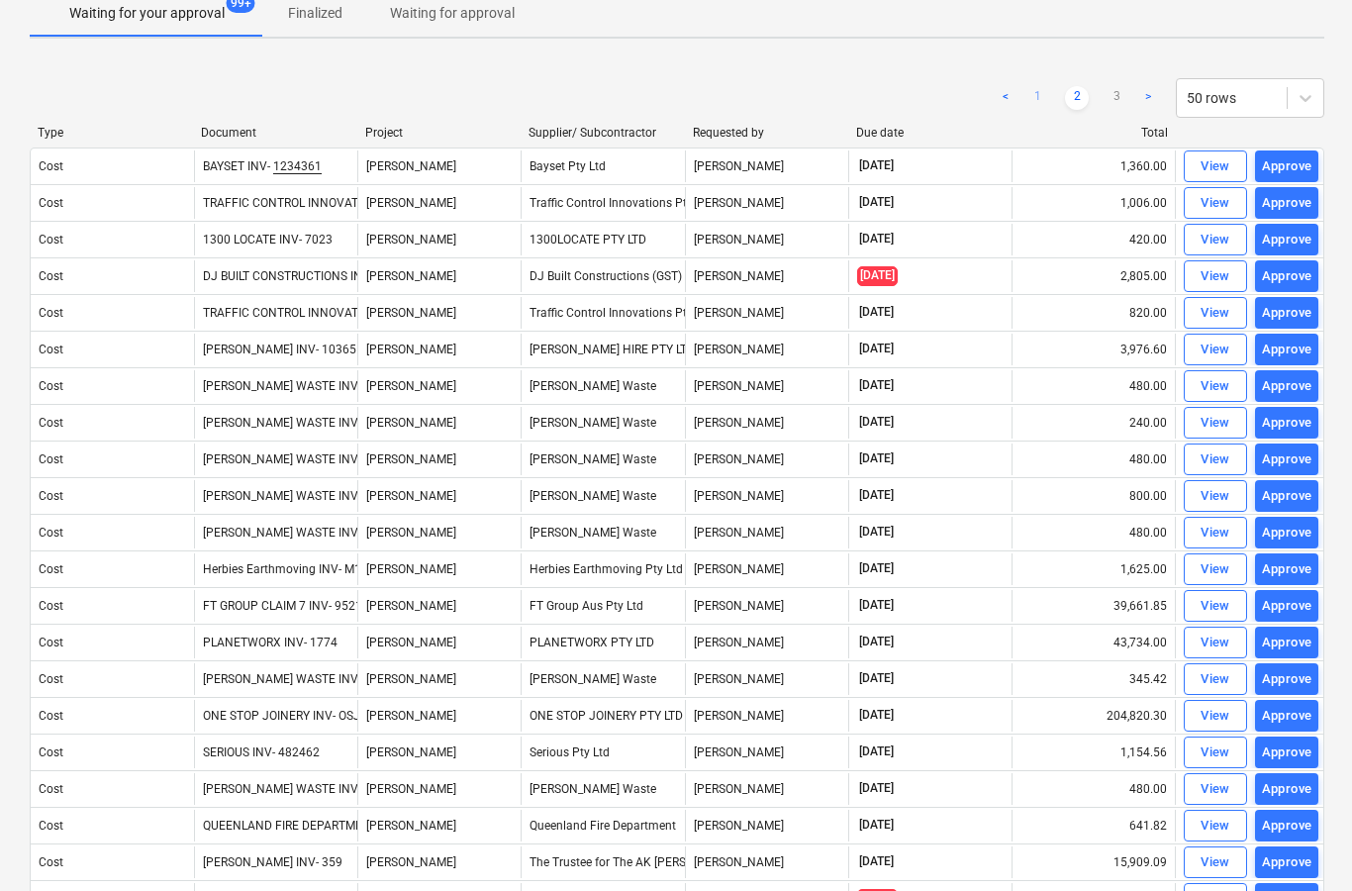
click at [1032, 88] on link "1" at bounding box center [1037, 98] width 24 height 24
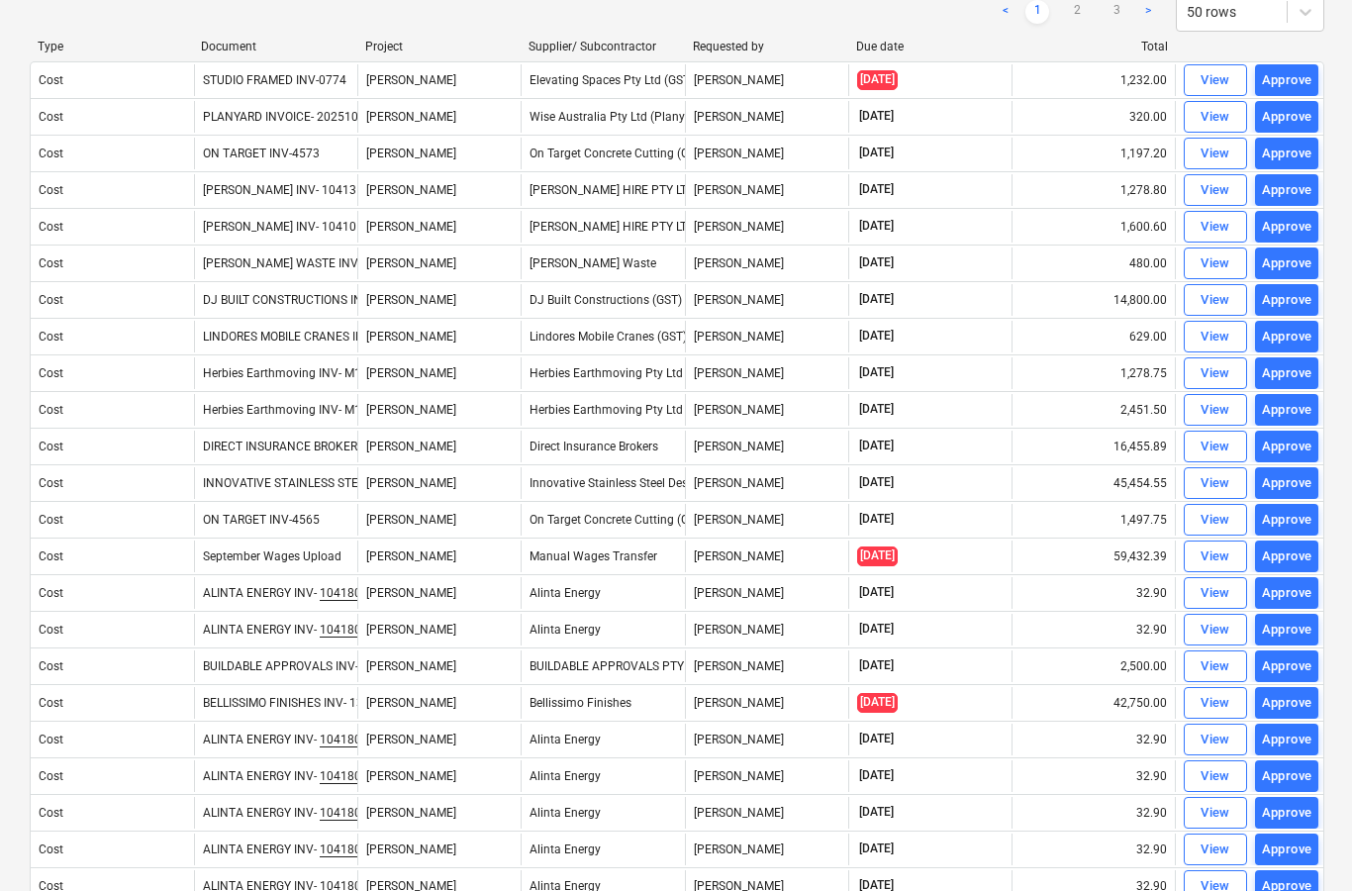
scroll to position [159, 0]
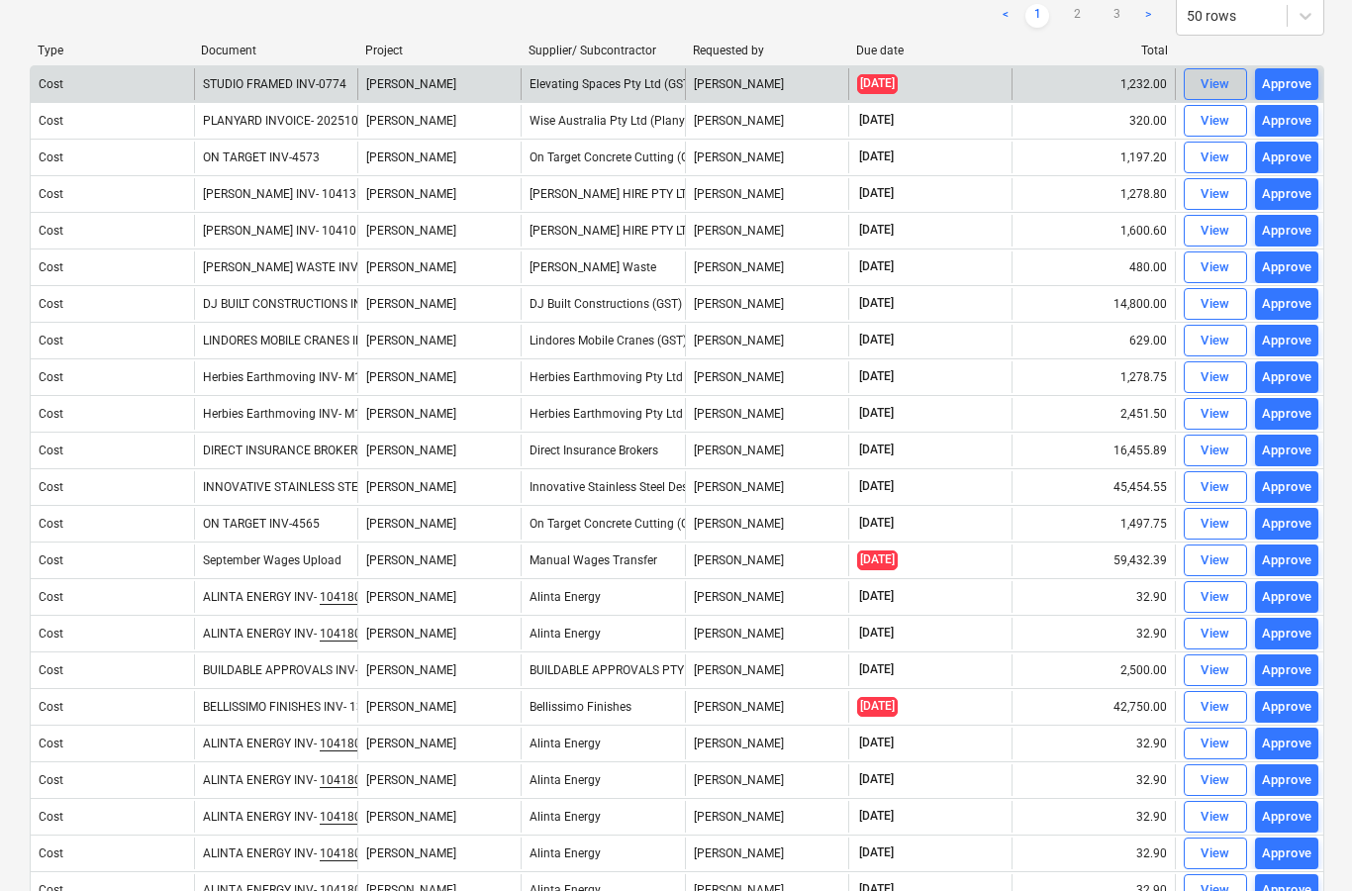
click at [1198, 93] on span "View" at bounding box center [1216, 84] width 44 height 23
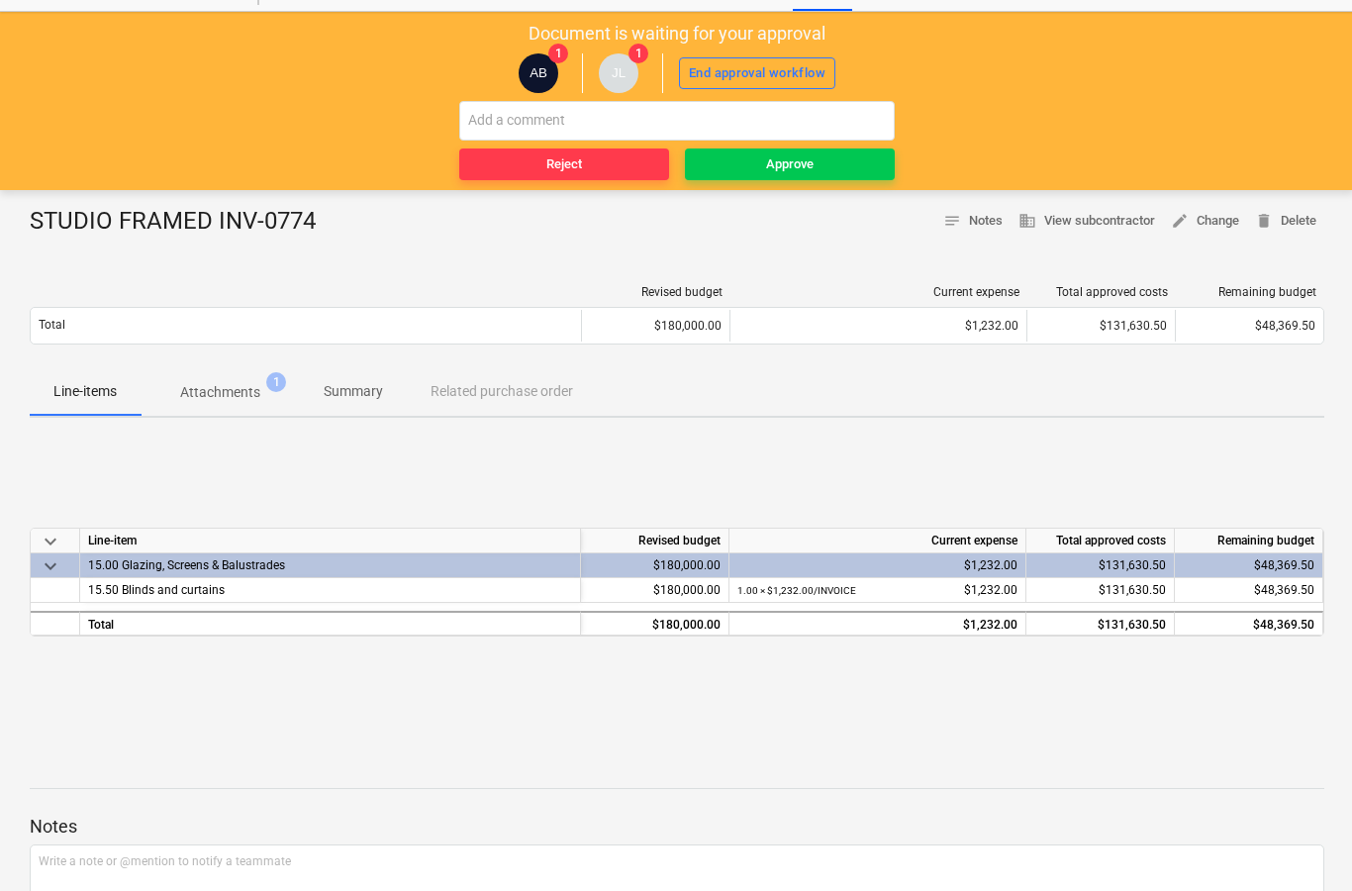
click at [222, 400] on p "Attachments" at bounding box center [220, 392] width 80 height 21
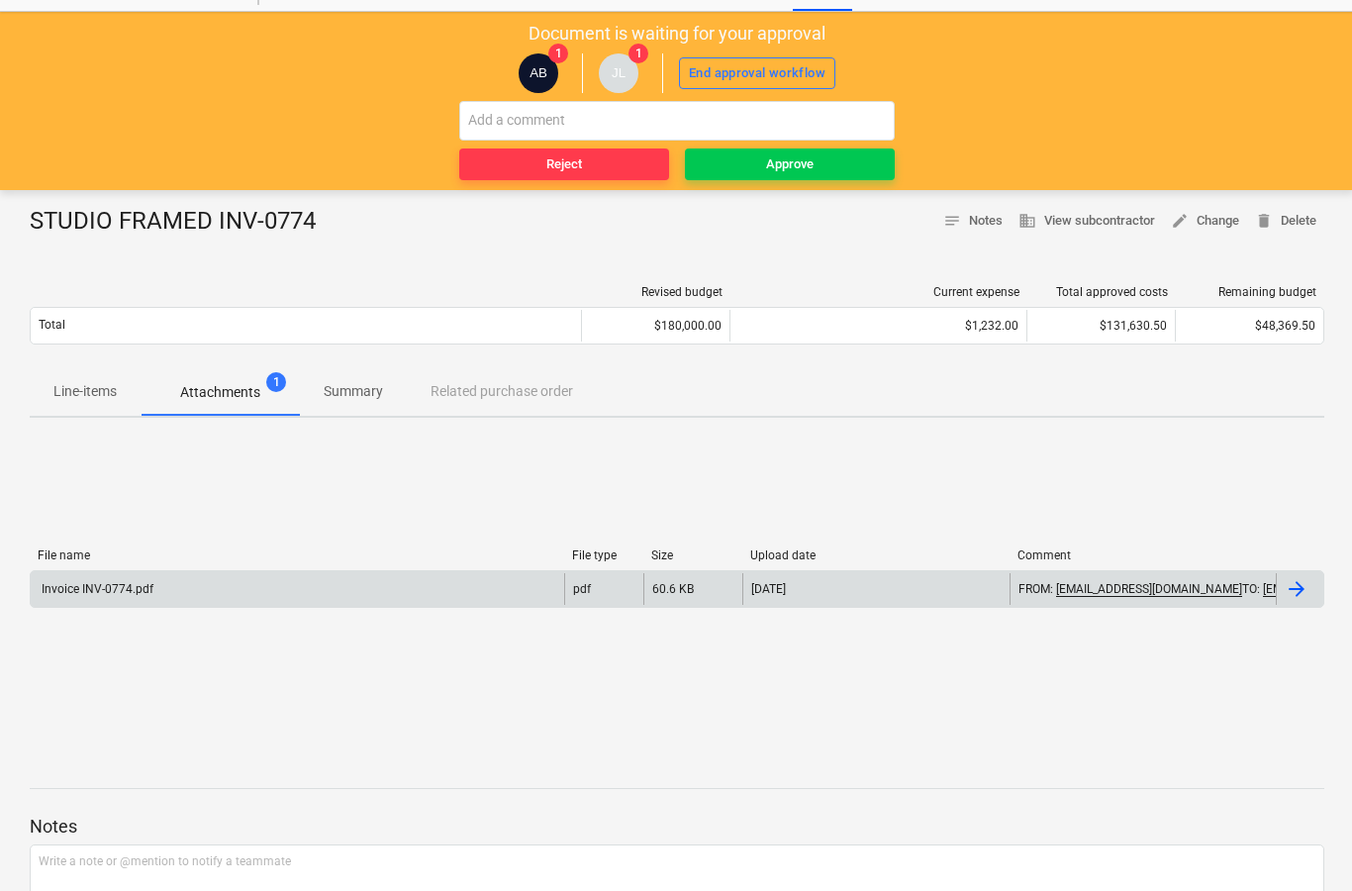
click at [1300, 595] on div at bounding box center [1297, 589] width 24 height 24
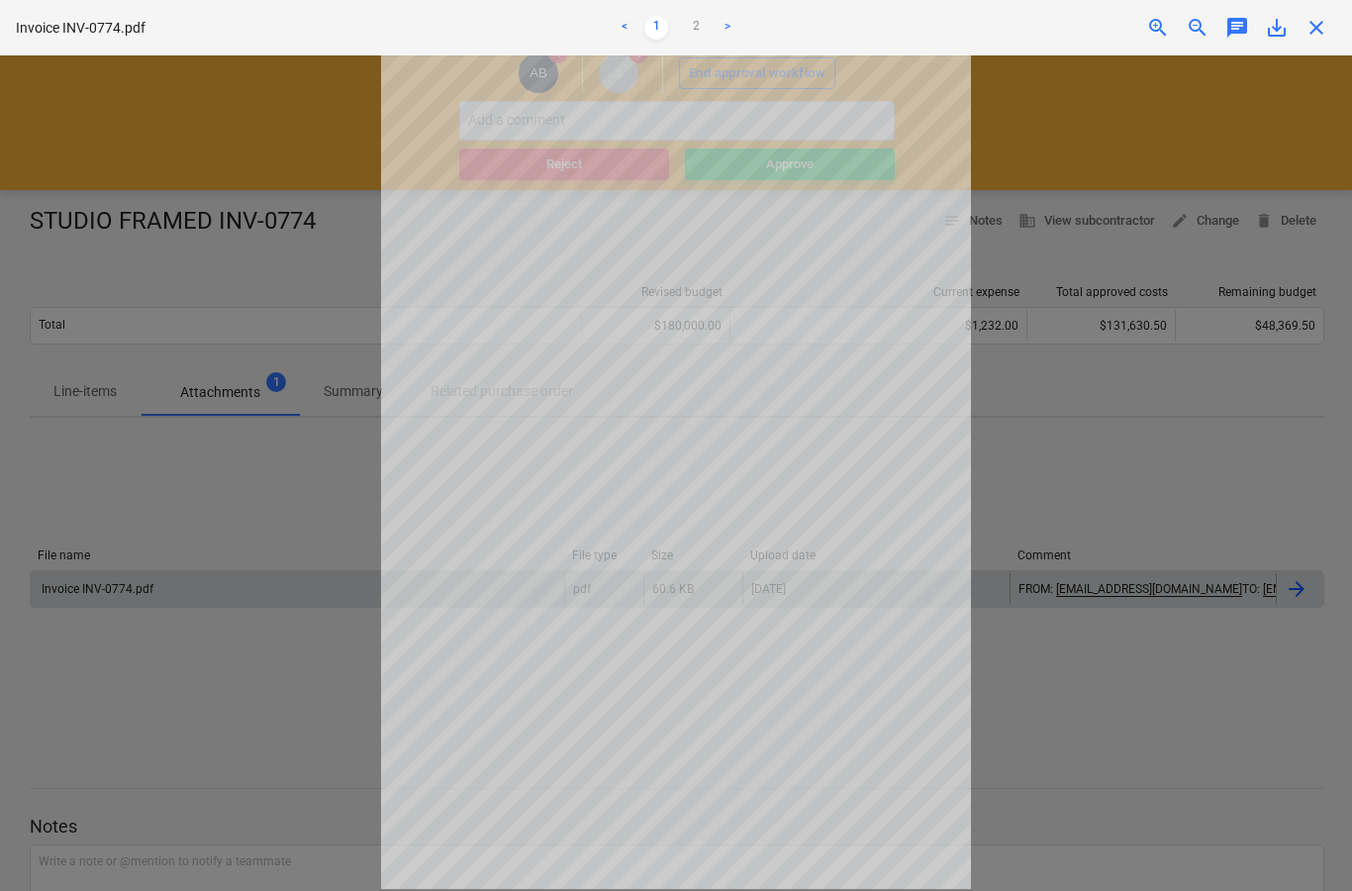
click at [289, 509] on div at bounding box center [676, 472] width 1352 height 835
click at [1308, 31] on span "close" at bounding box center [1317, 28] width 24 height 24
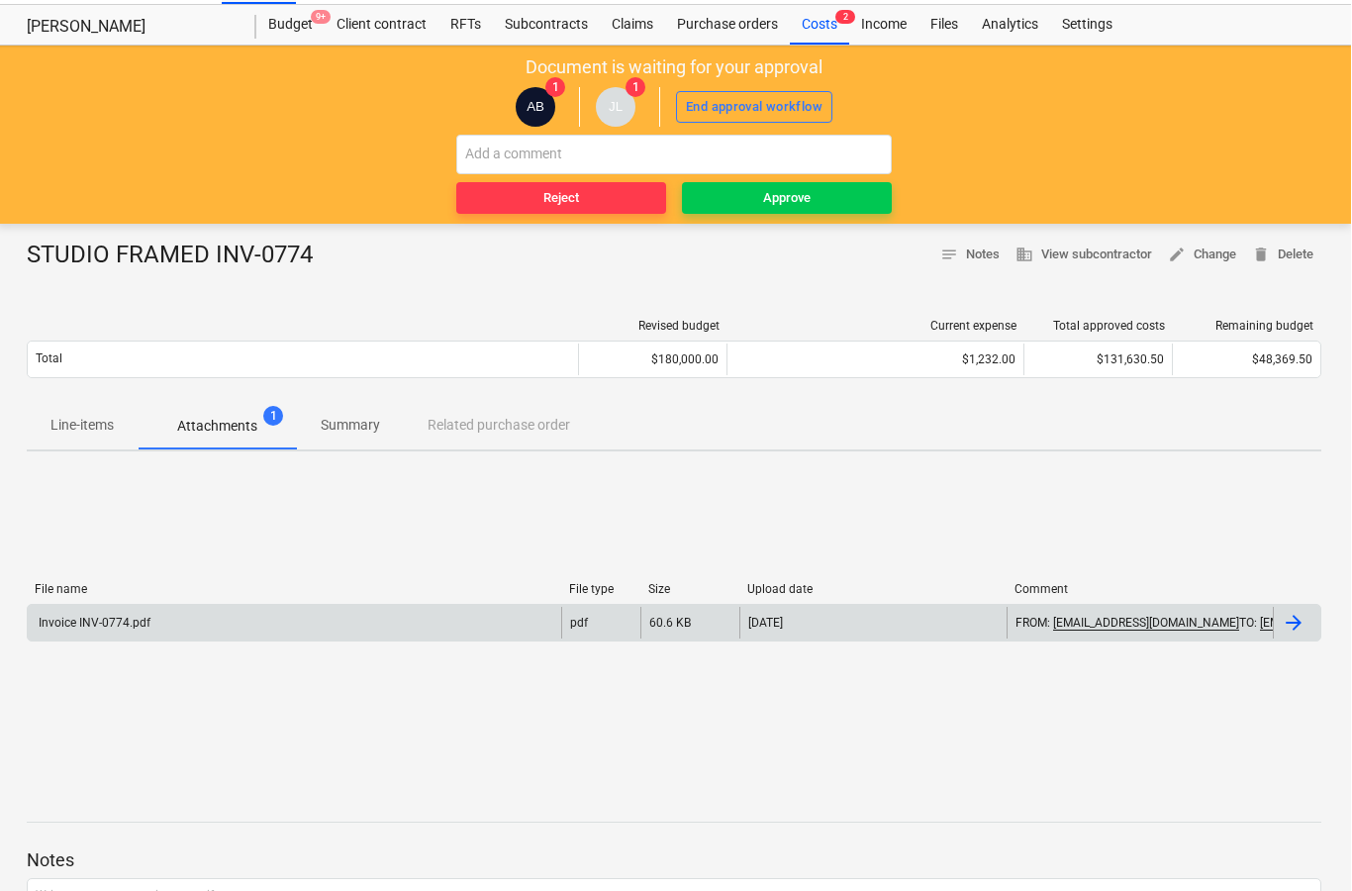
scroll to position [0, 2]
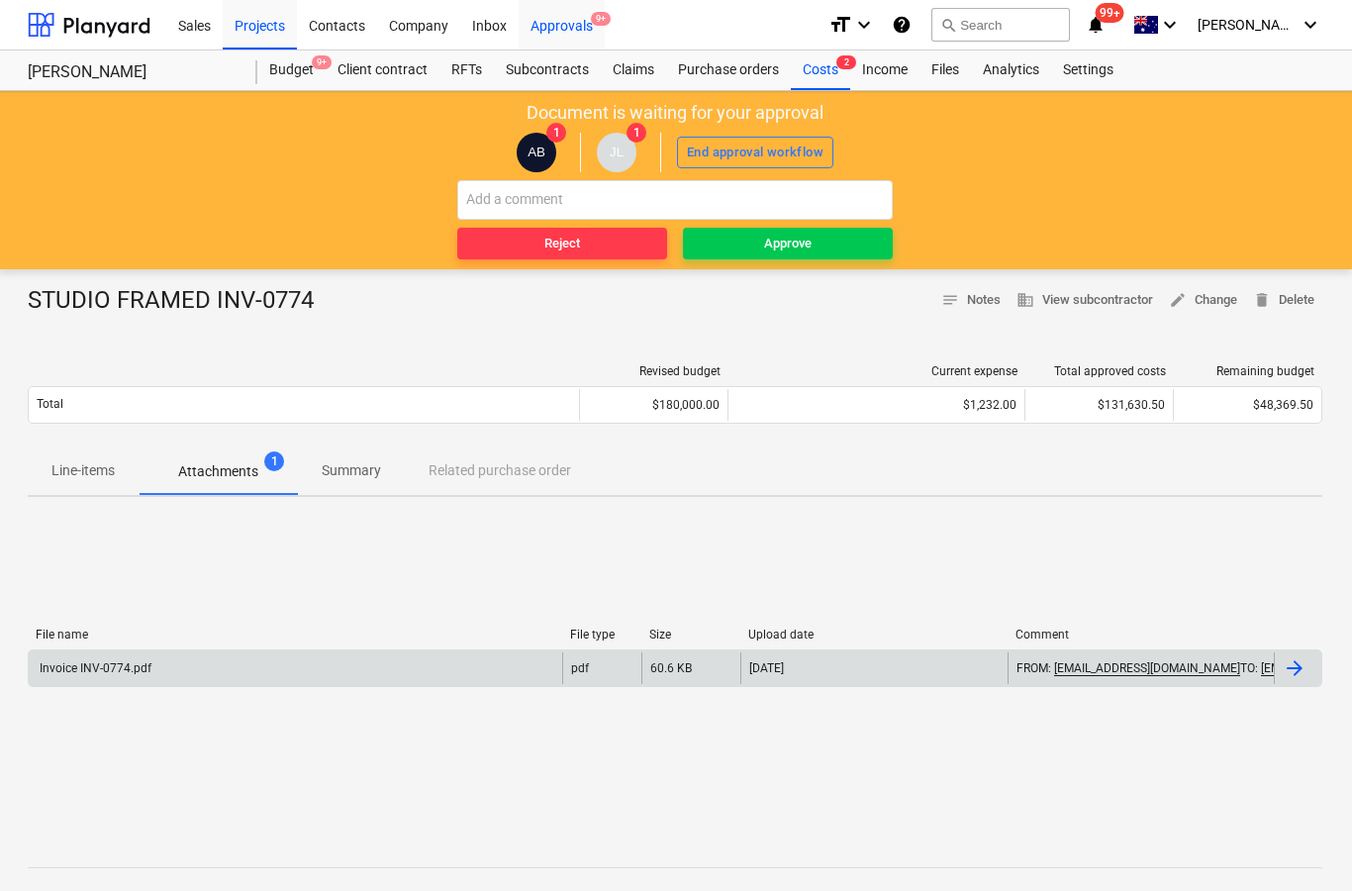
click at [560, 34] on div "Approvals 9+" at bounding box center [562, 24] width 86 height 50
